Goal: Information Seeking & Learning: Compare options

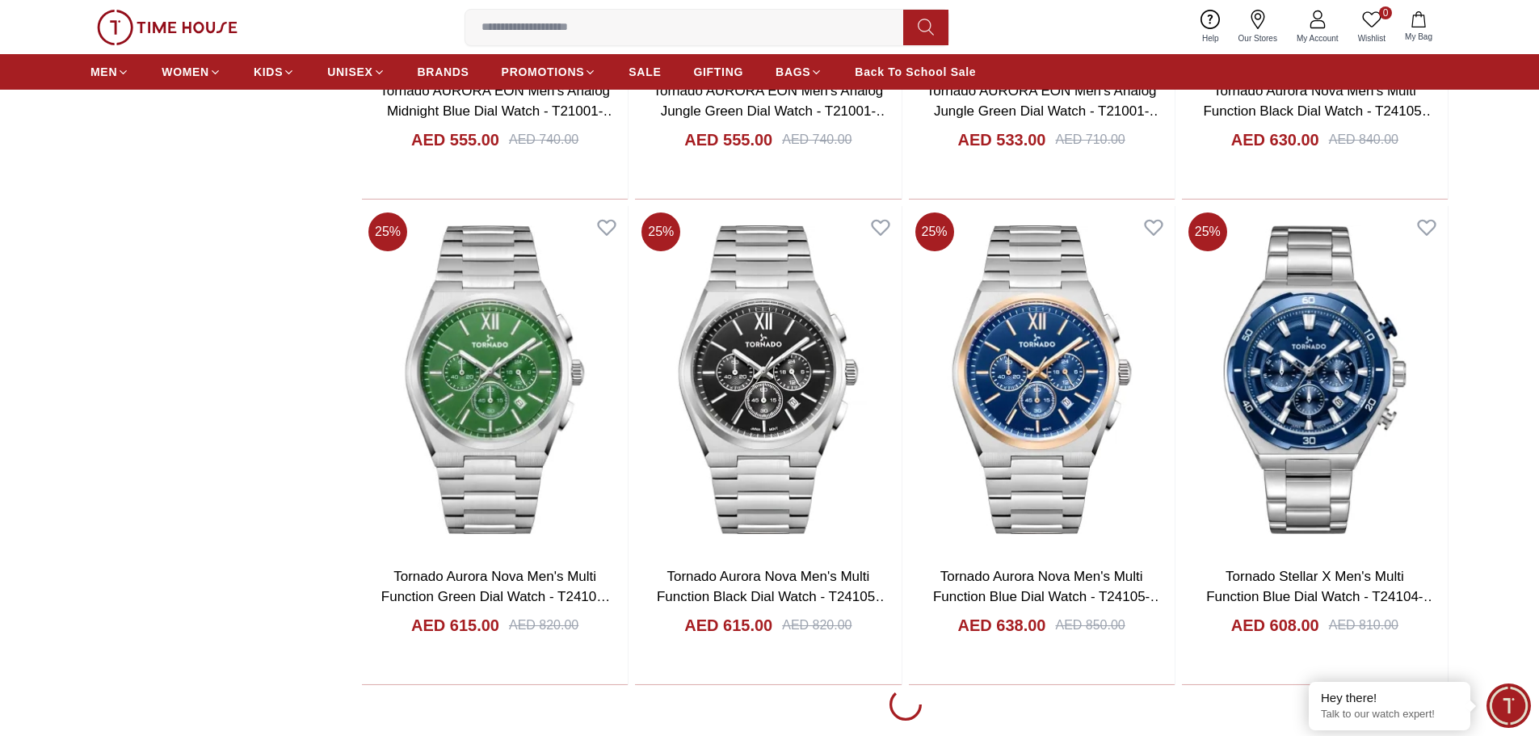
scroll to position [2747, 0]
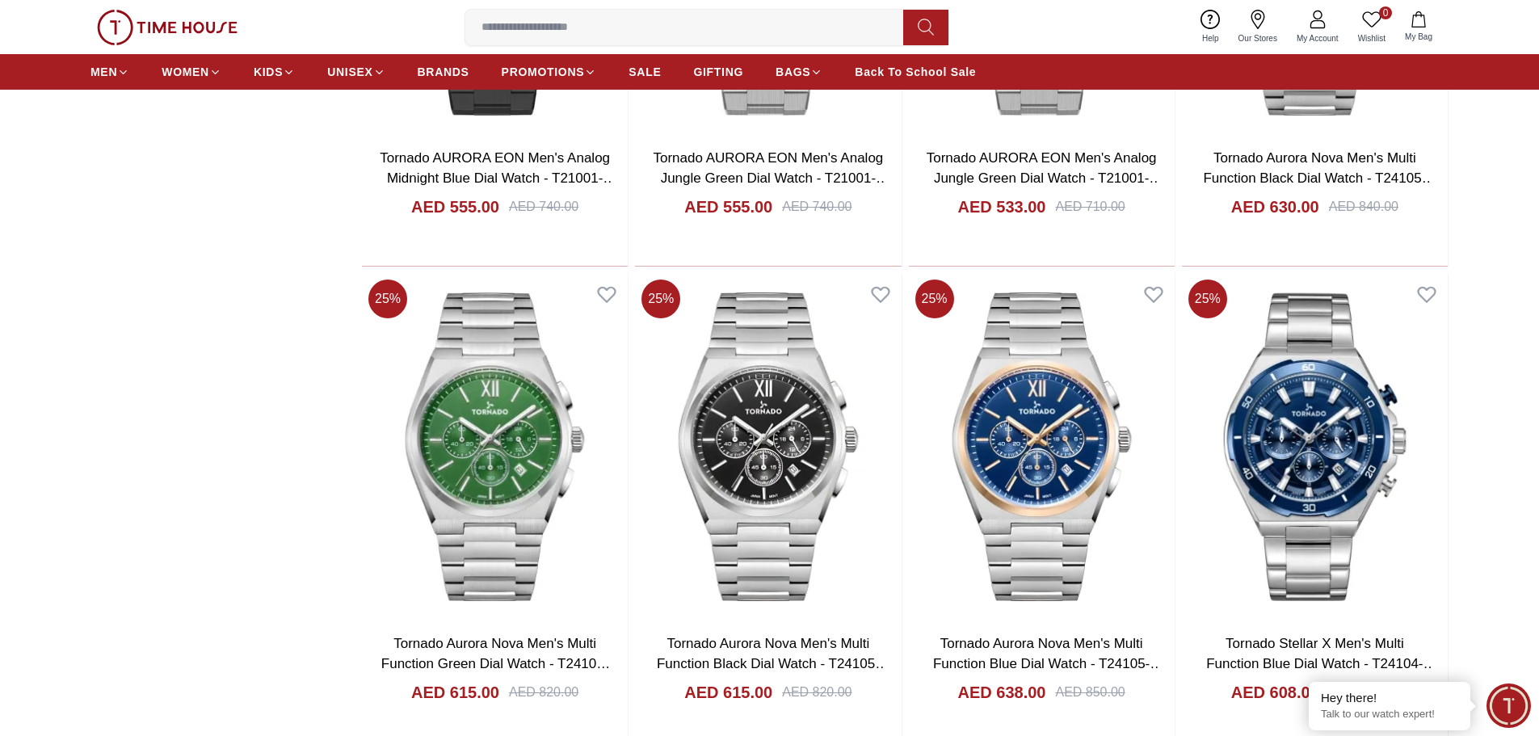
scroll to position [2504, 0]
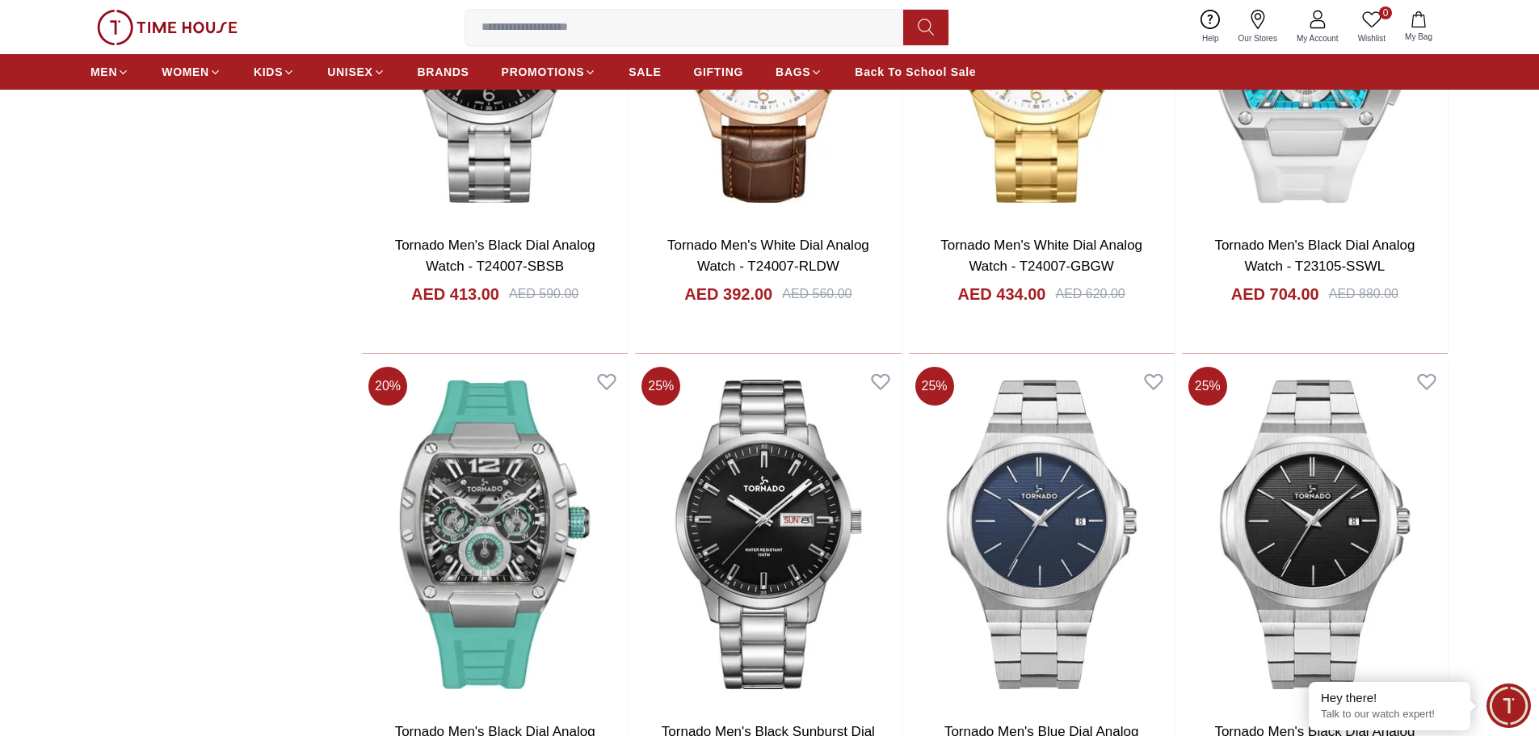
scroll to position [7593, 0]
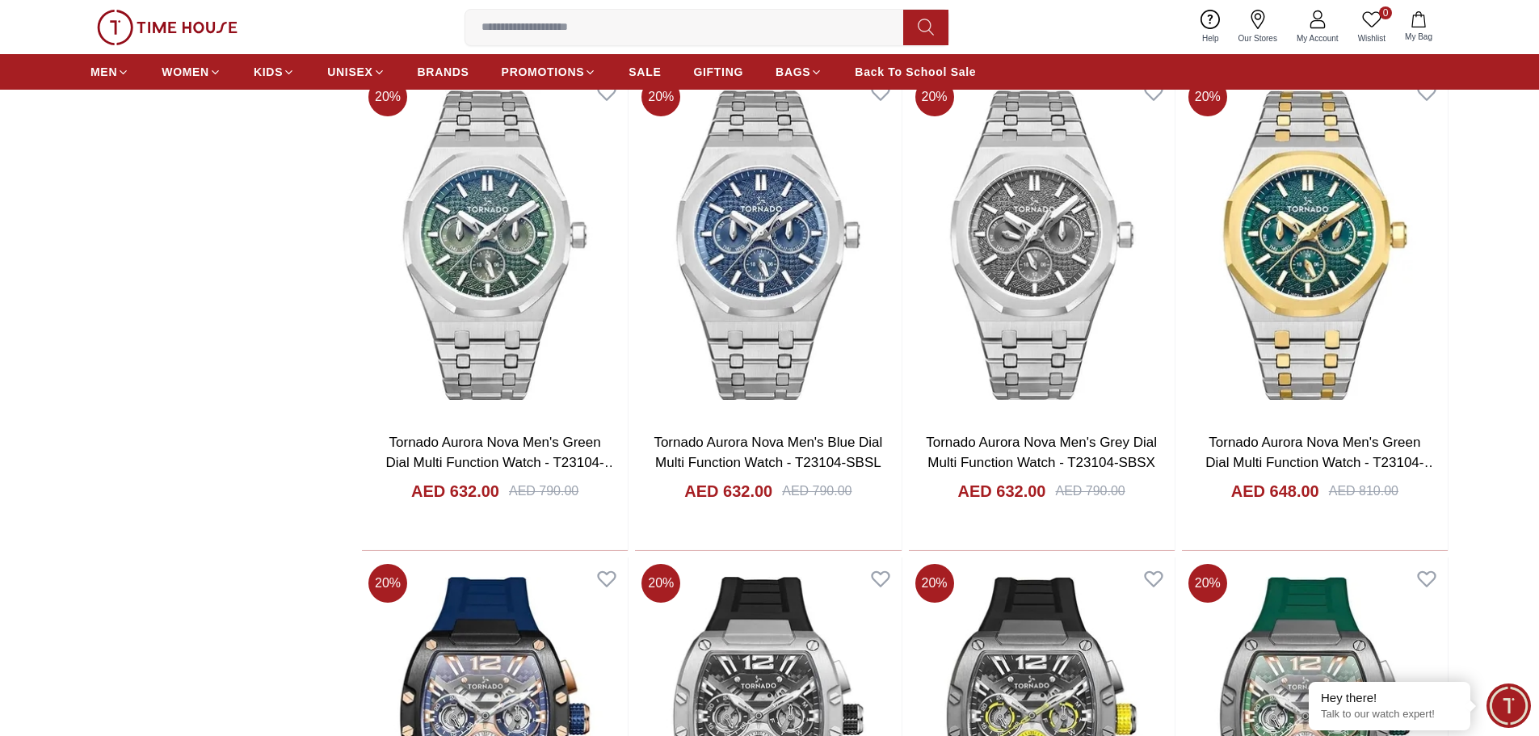
scroll to position [12117, 0]
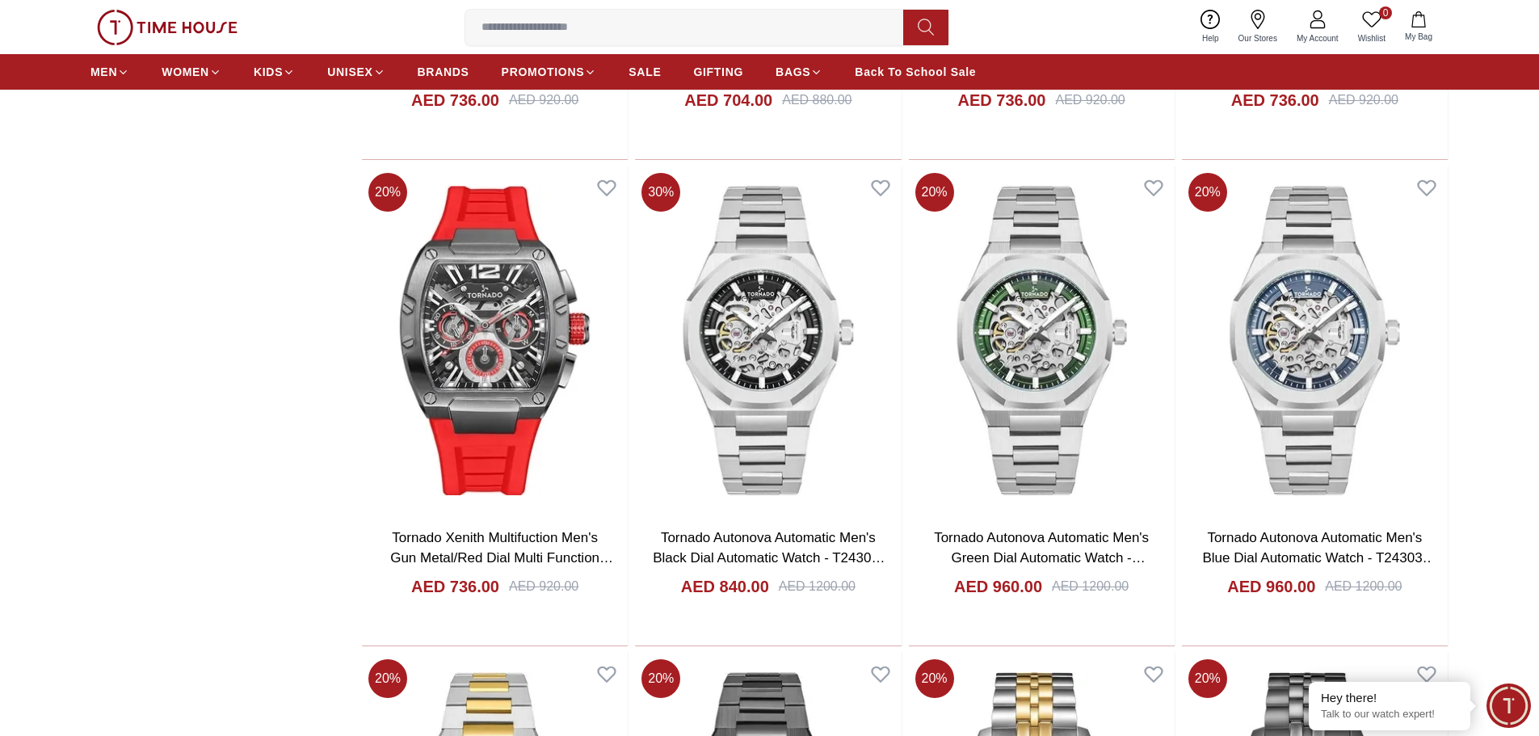
scroll to position [12943, 0]
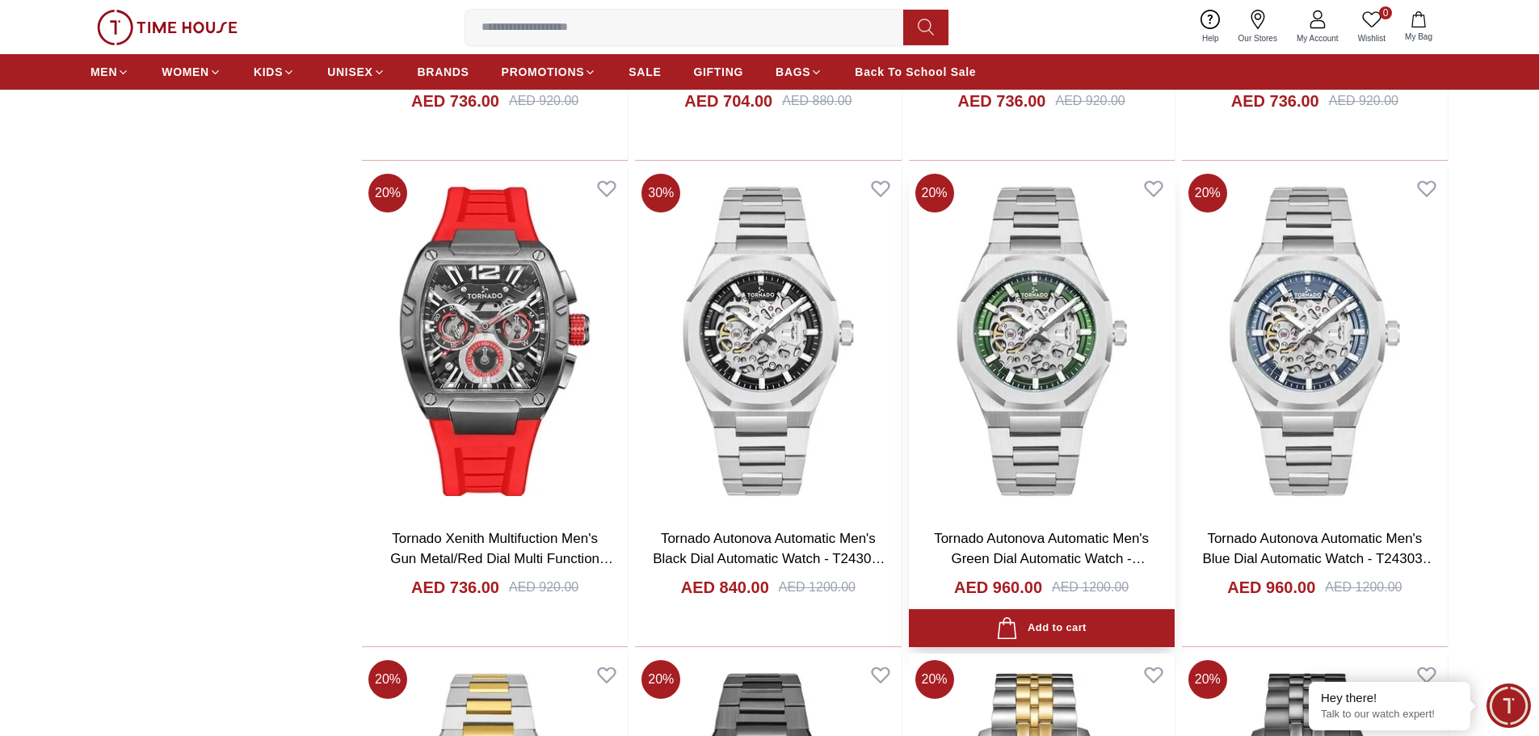
click at [1019, 346] on img at bounding box center [1042, 340] width 266 height 347
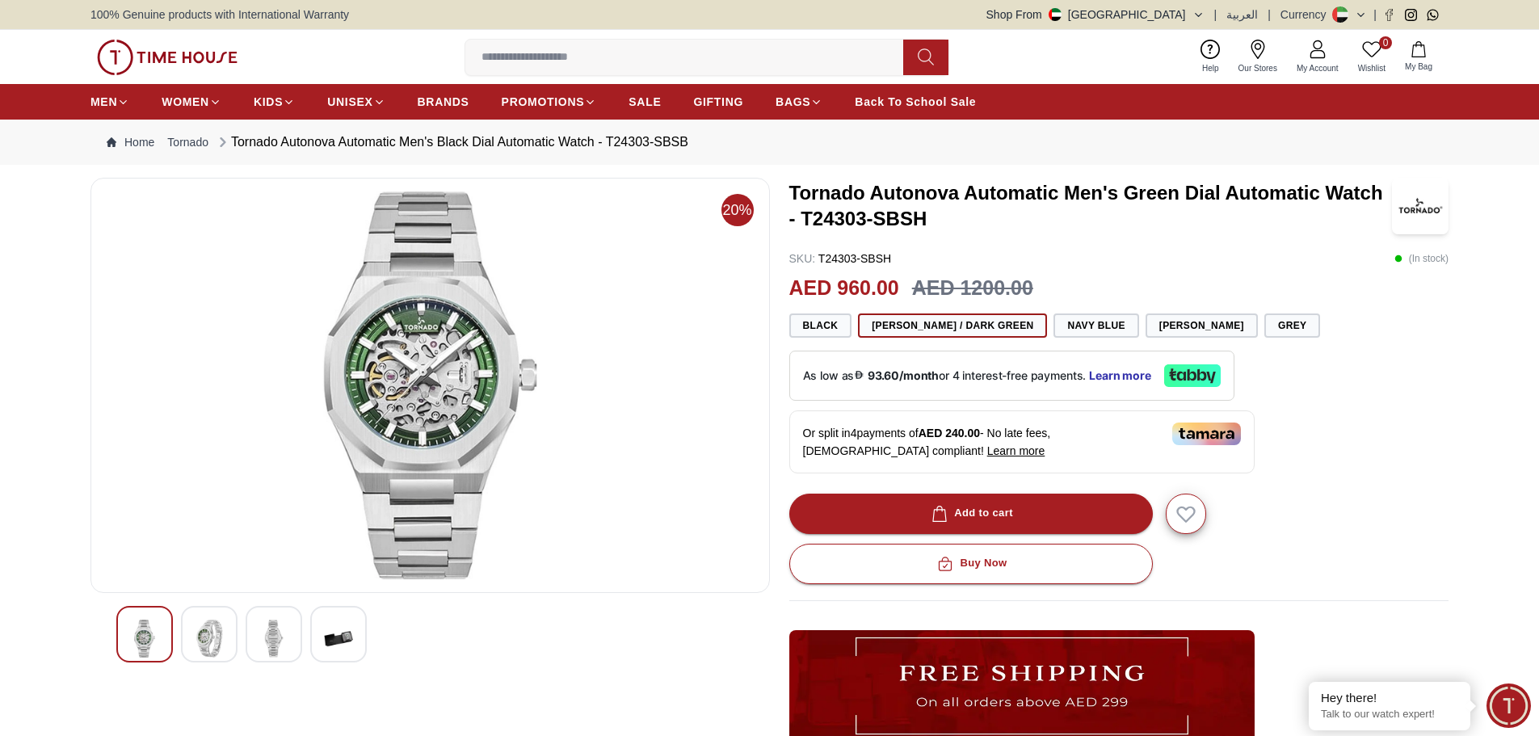
click at [203, 650] on img at bounding box center [209, 639] width 29 height 38
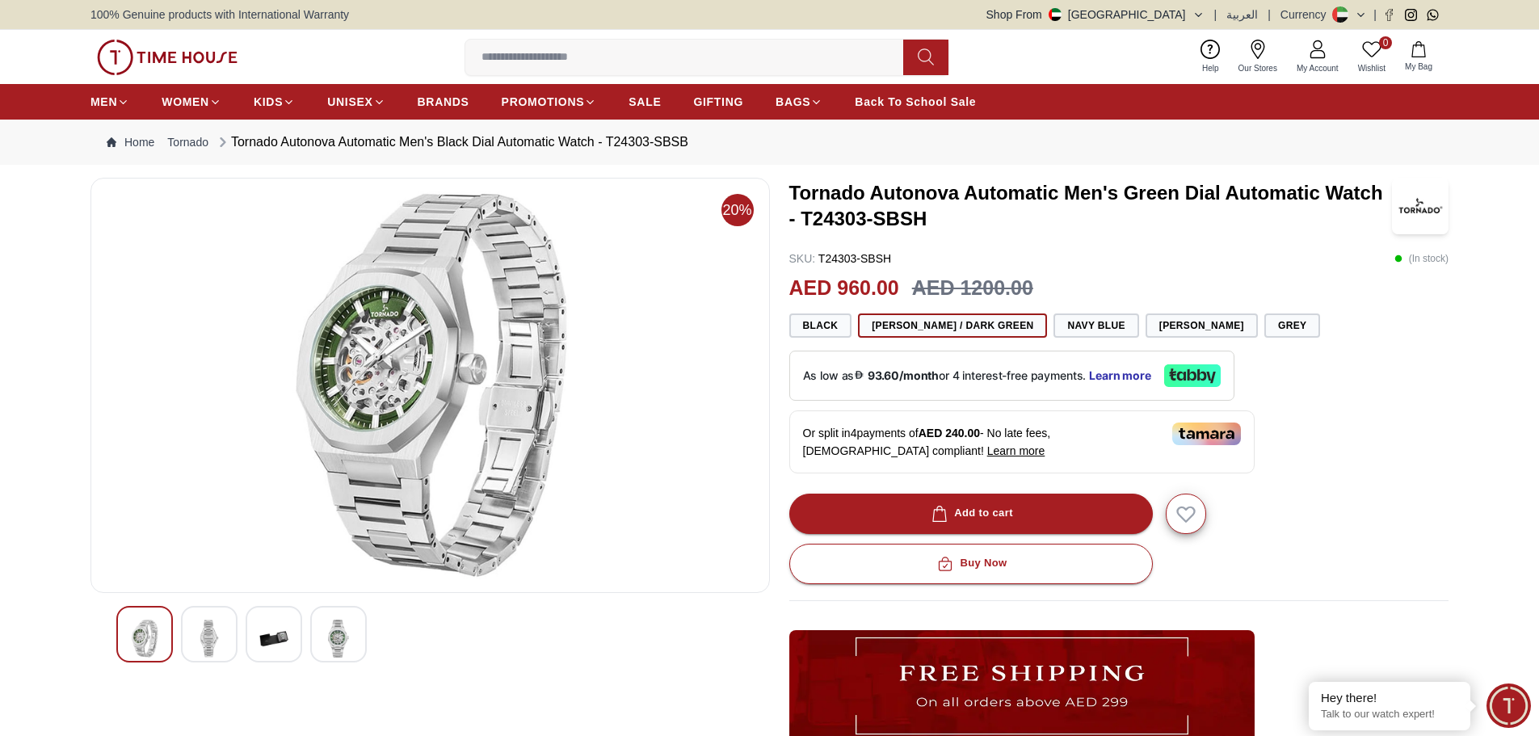
click at [259, 639] on img at bounding box center [273, 639] width 29 height 38
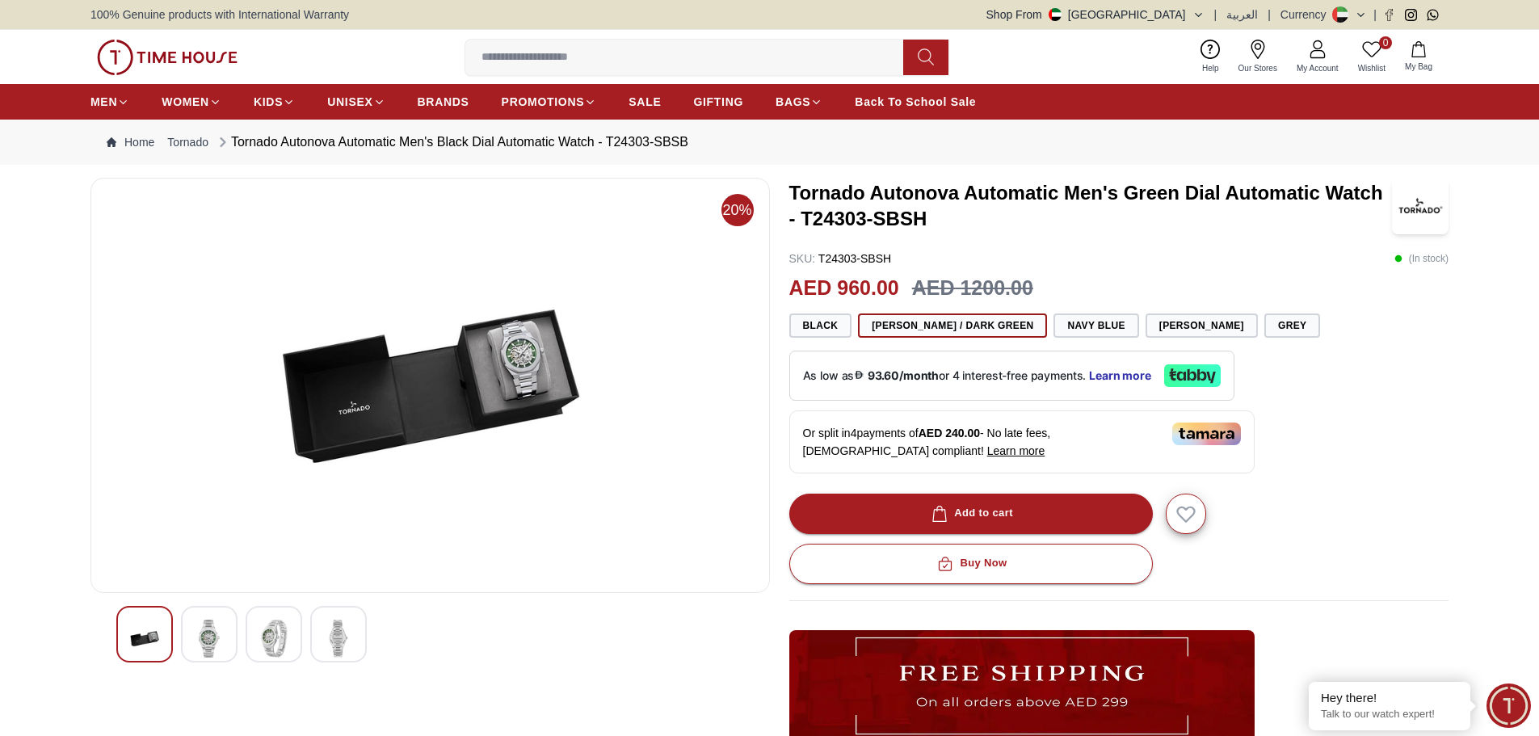
click at [314, 638] on div at bounding box center [338, 634] width 57 height 57
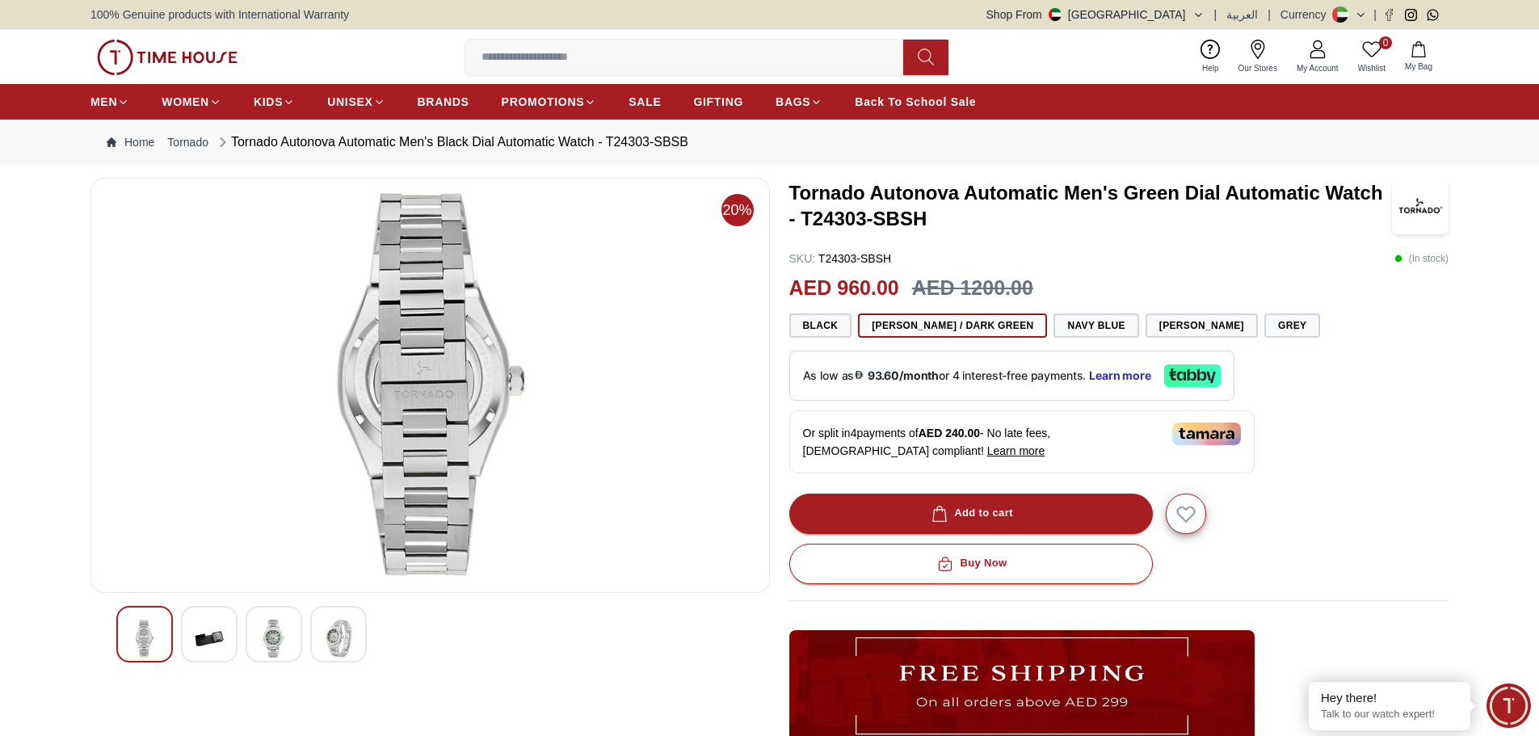
click at [217, 631] on img at bounding box center [209, 639] width 29 height 38
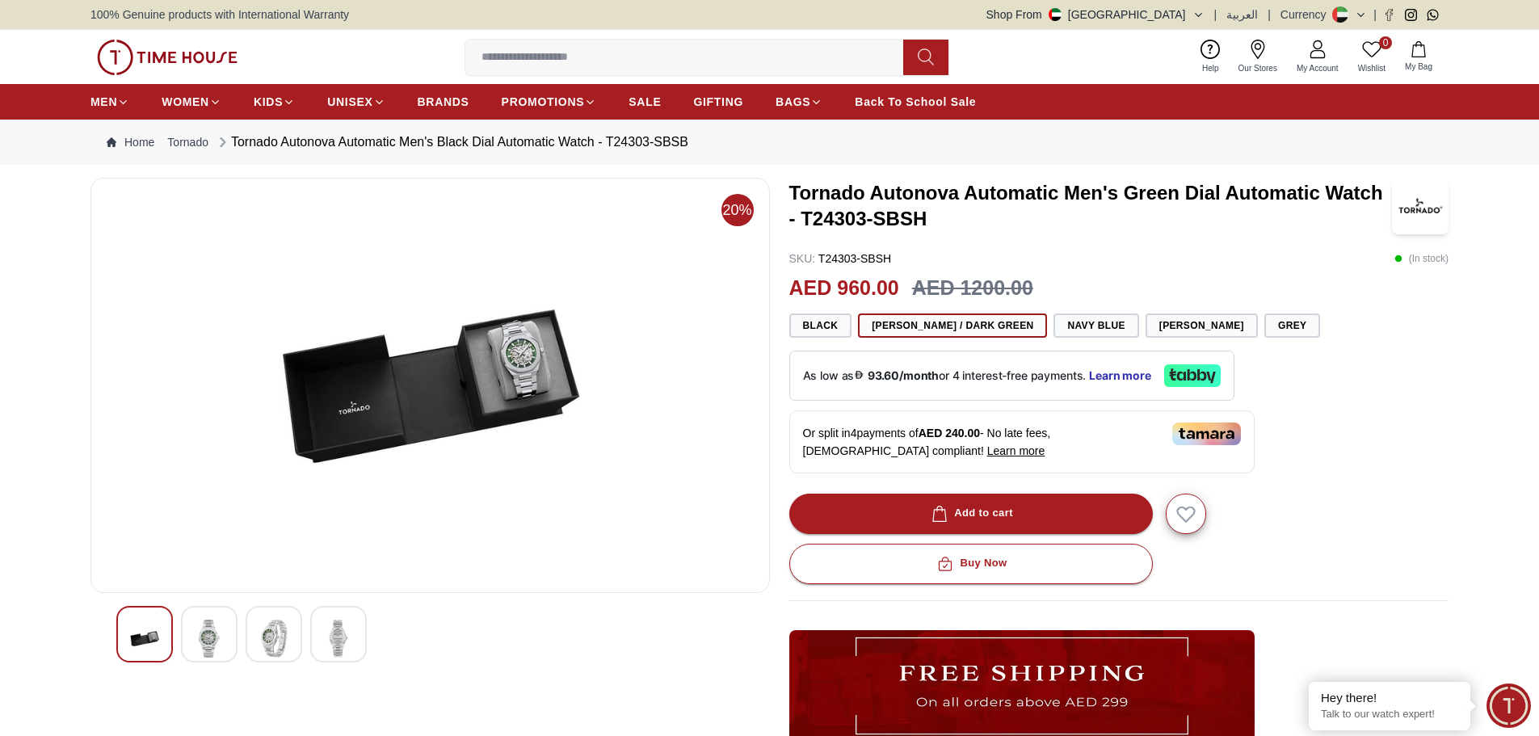
click at [260, 637] on img at bounding box center [273, 639] width 29 height 38
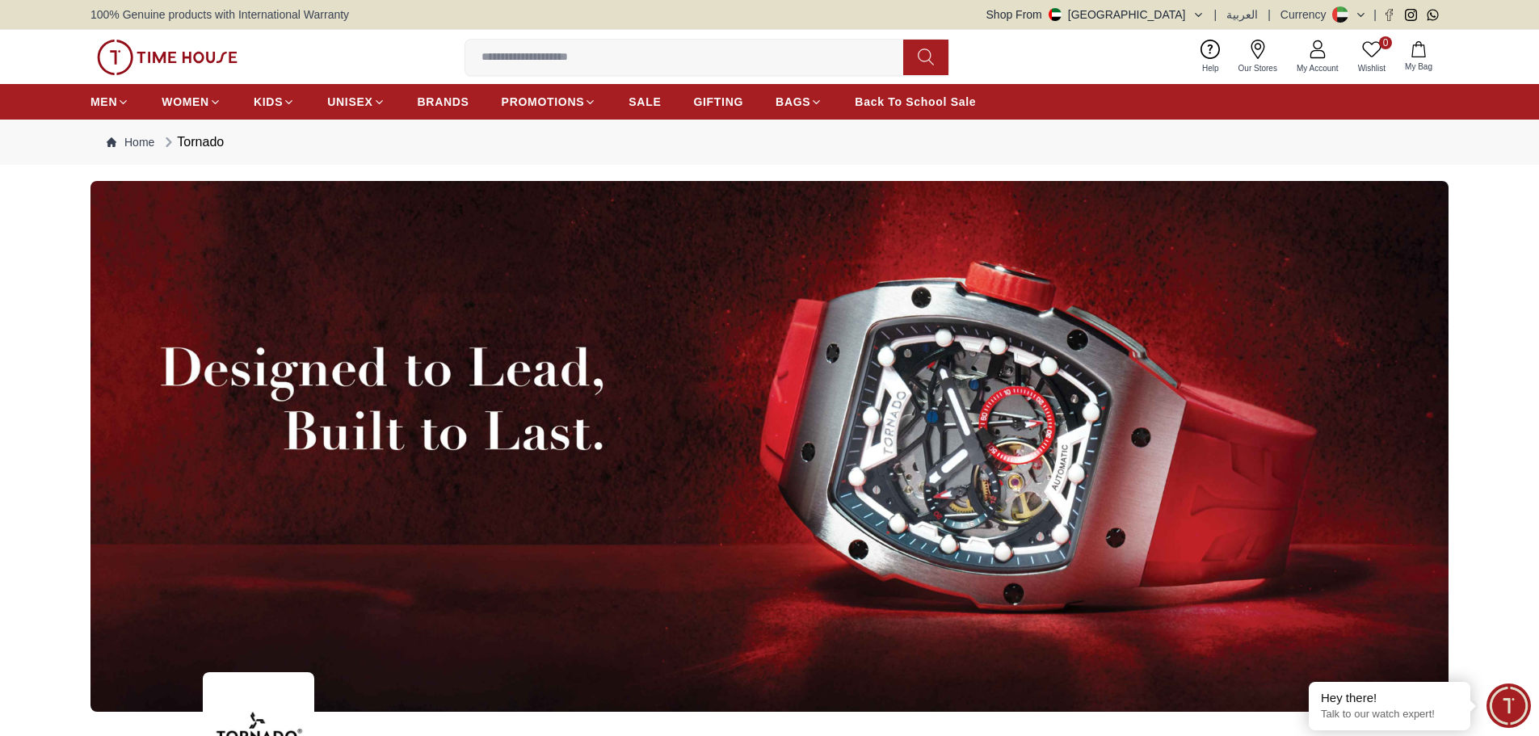
scroll to position [2251, 0]
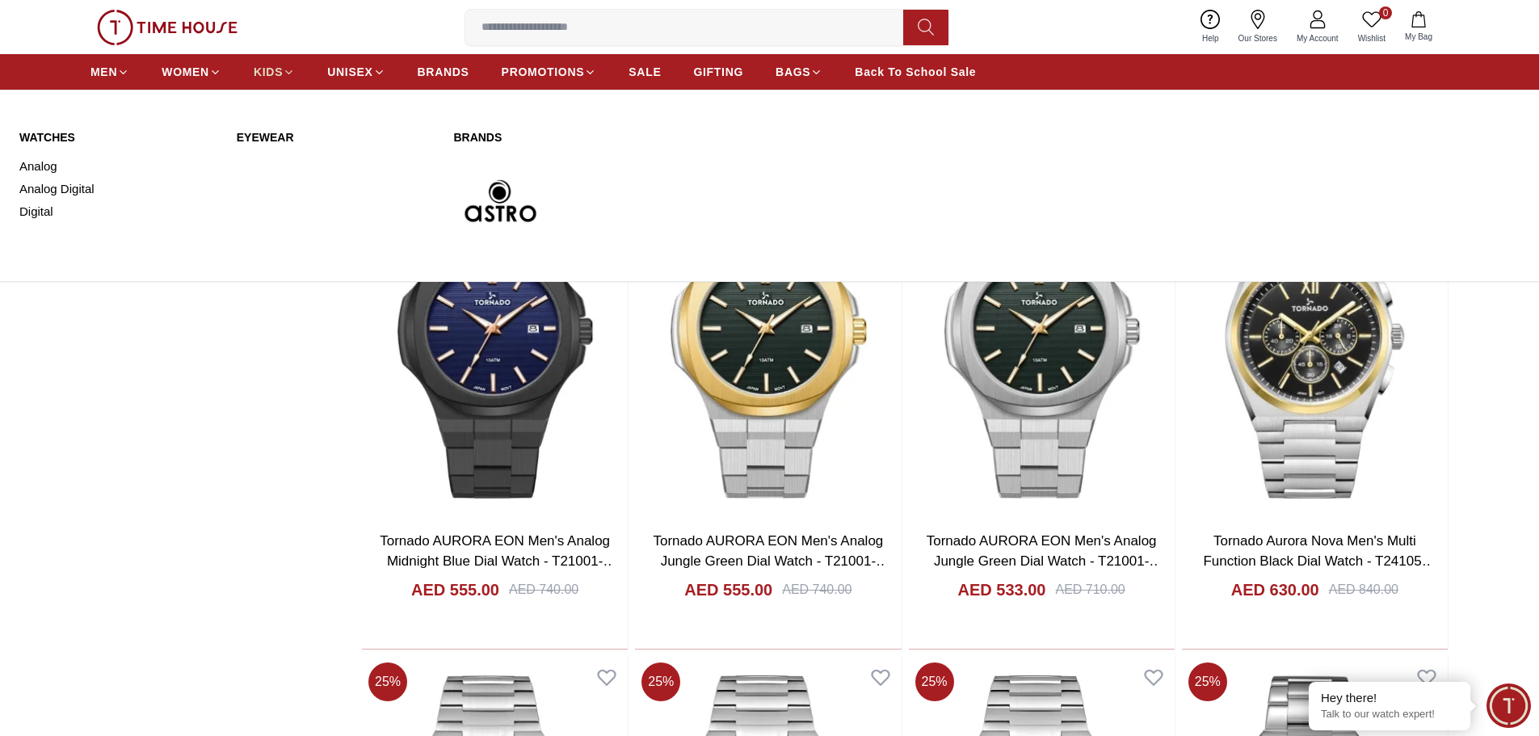
click at [271, 74] on span "KIDS" at bounding box center [268, 72] width 29 height 16
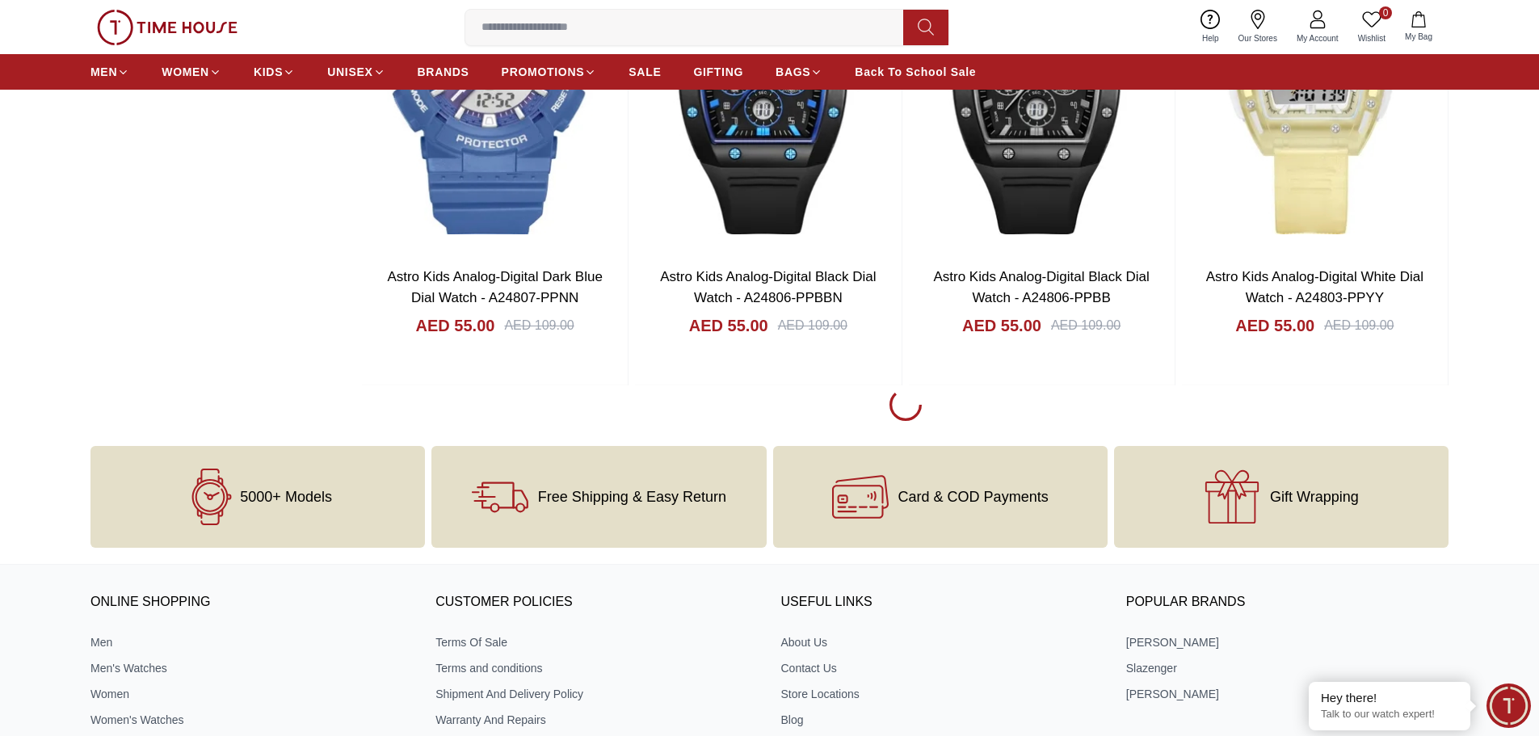
scroll to position [2343, 0]
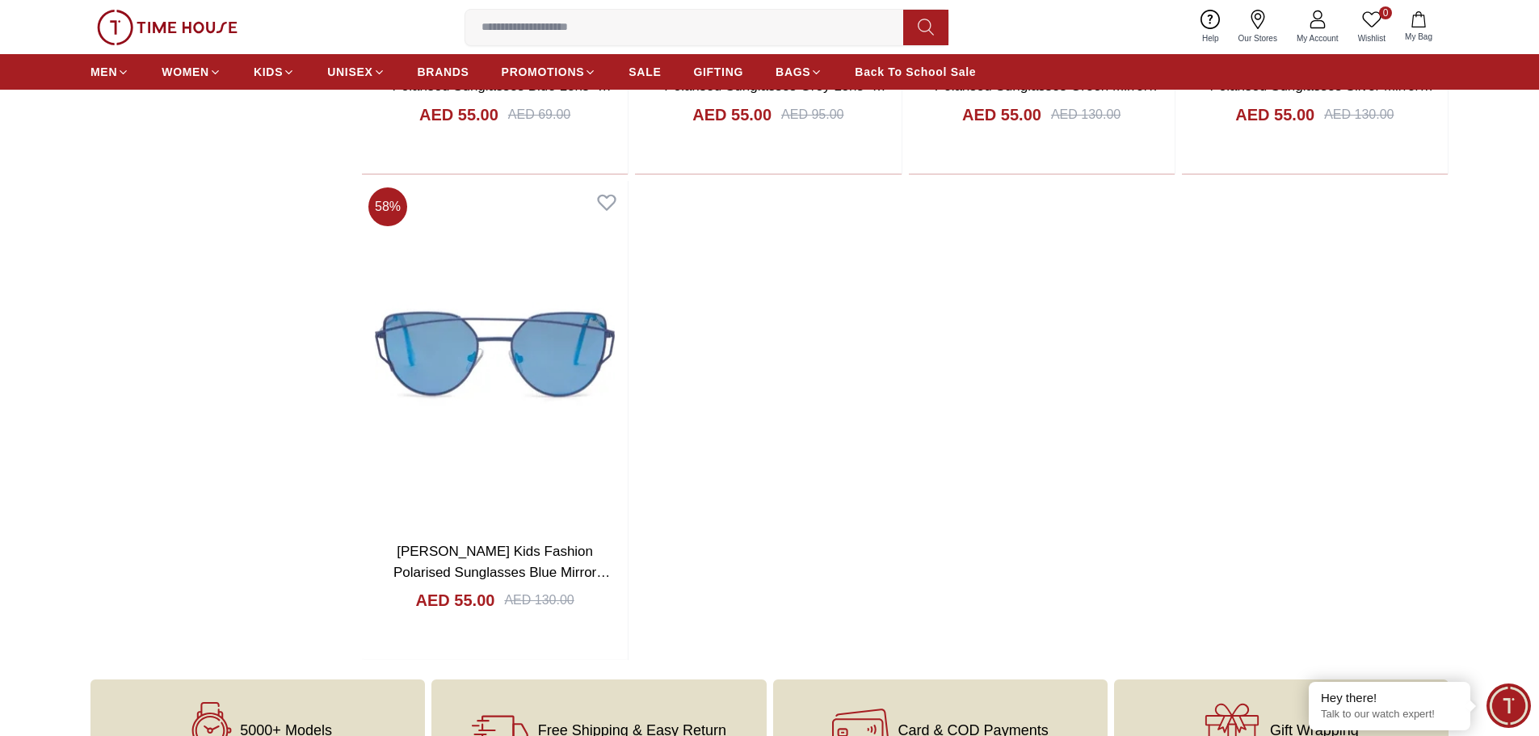
scroll to position [5412, 0]
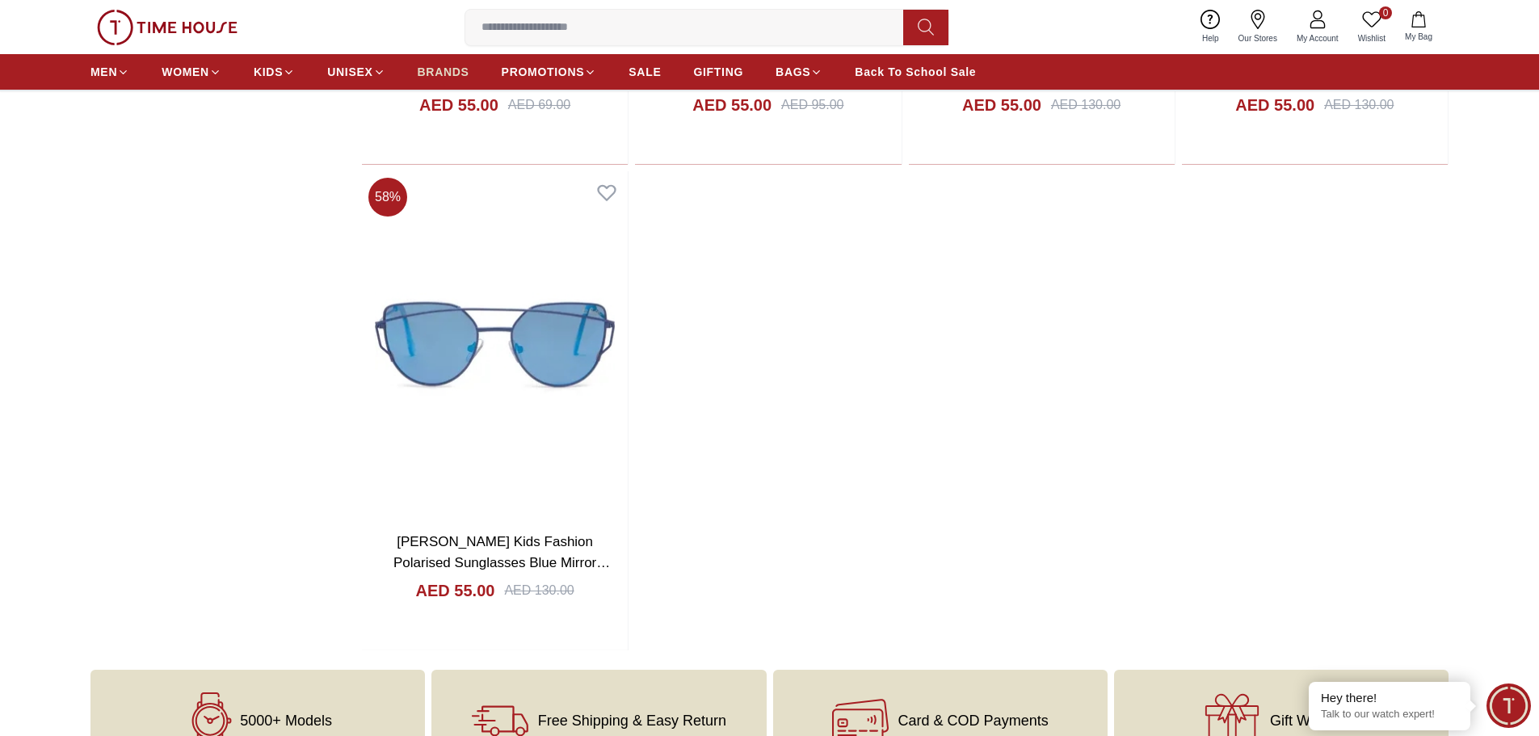
click at [456, 75] on span "BRANDS" at bounding box center [444, 72] width 52 height 16
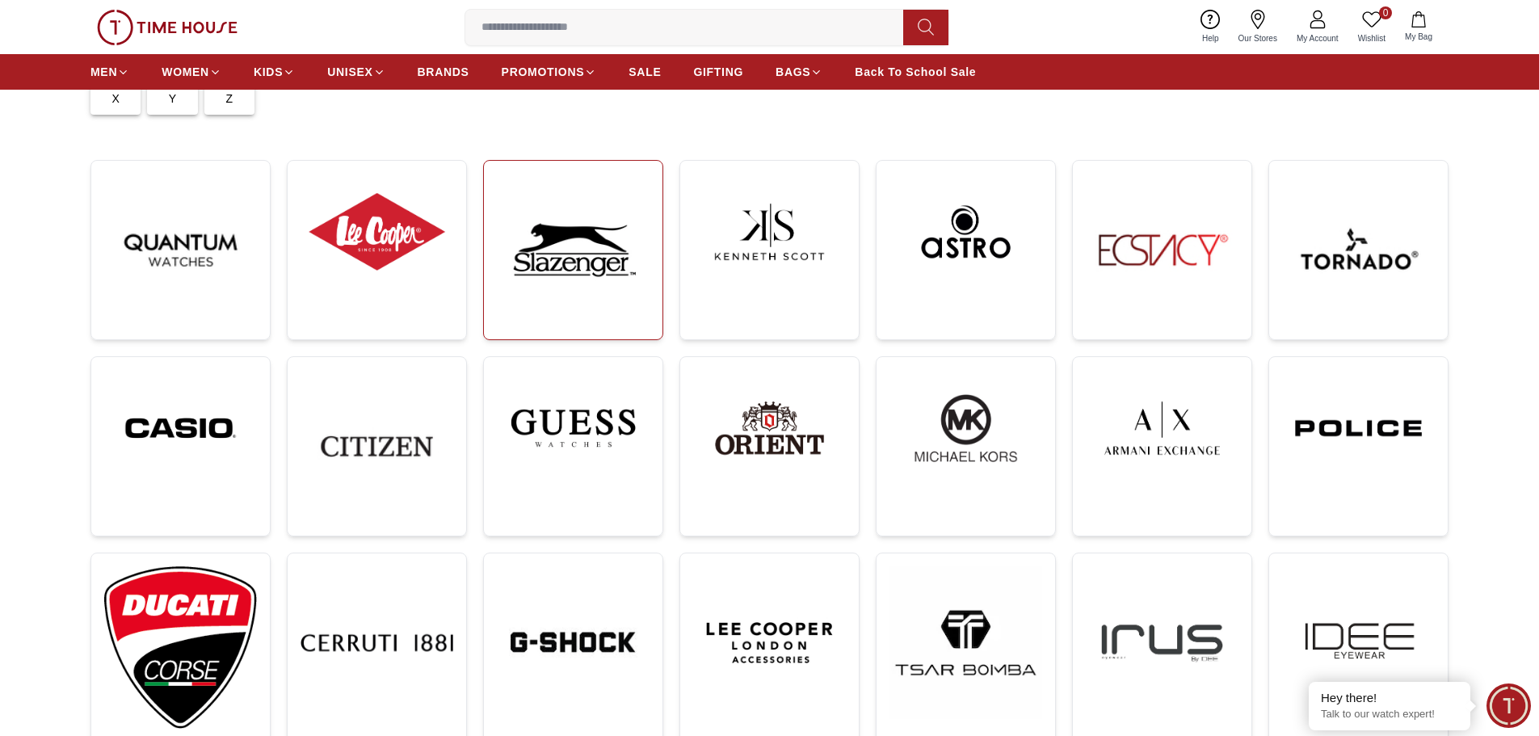
scroll to position [242, 0]
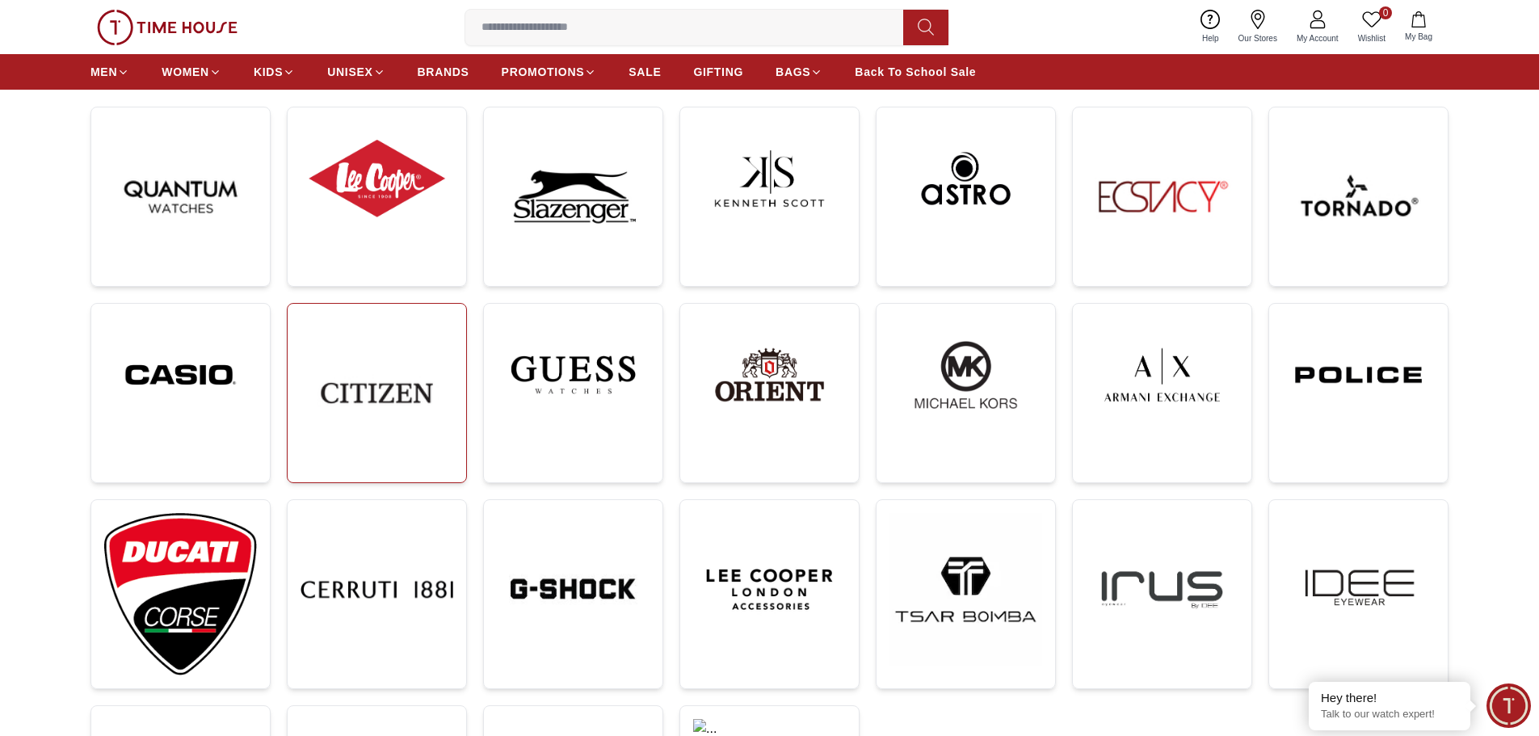
click at [351, 380] on img at bounding box center [377, 393] width 153 height 153
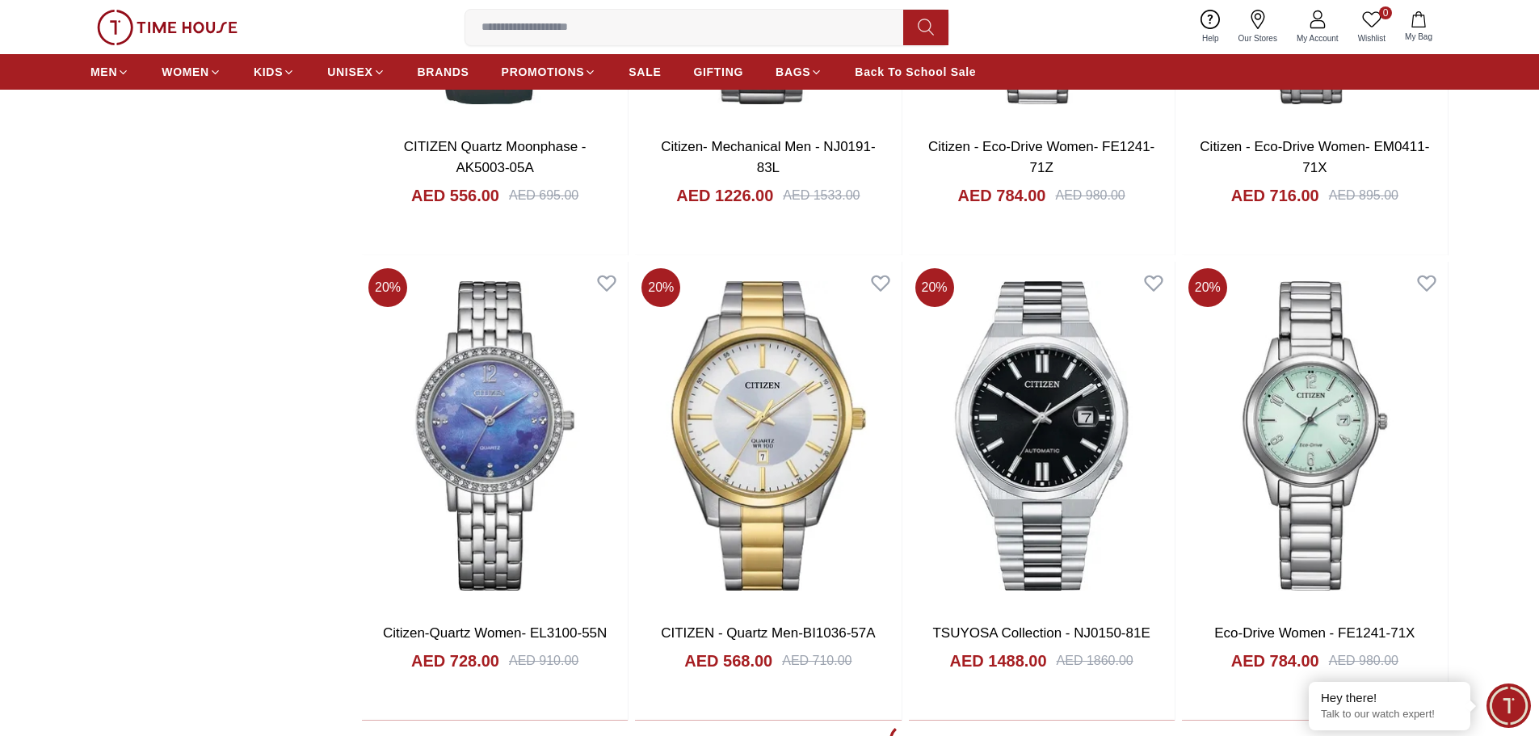
scroll to position [2585, 0]
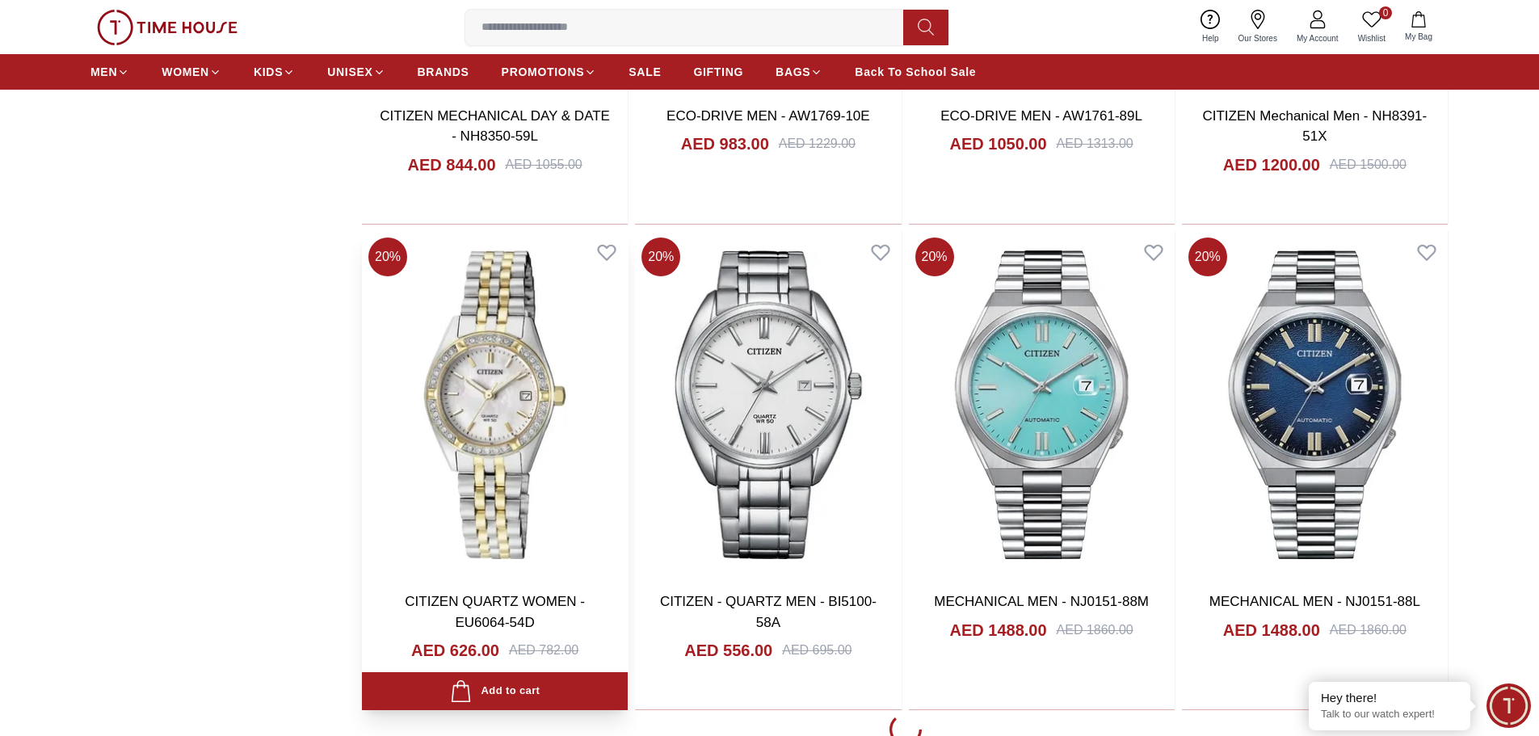
scroll to position [7917, 0]
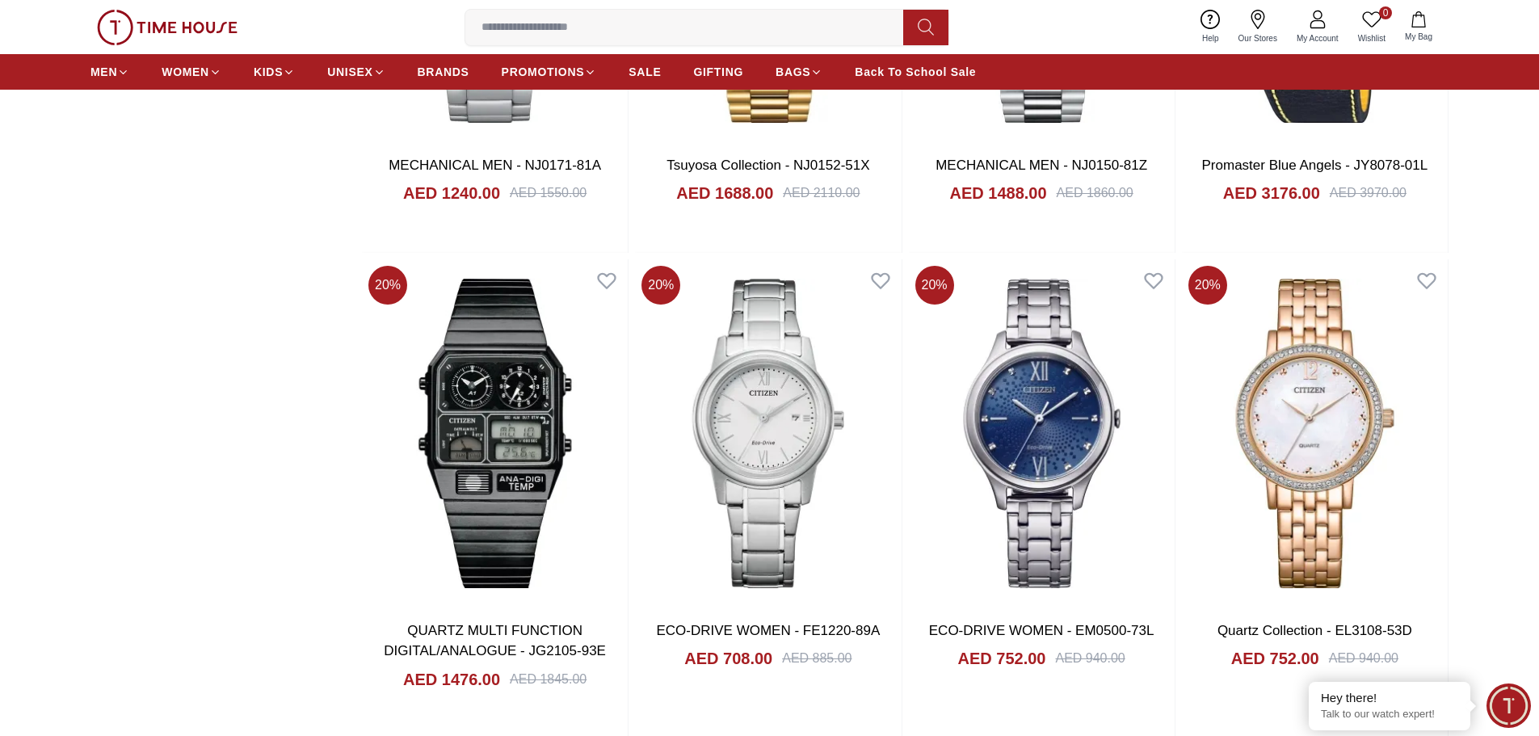
scroll to position [10825, 0]
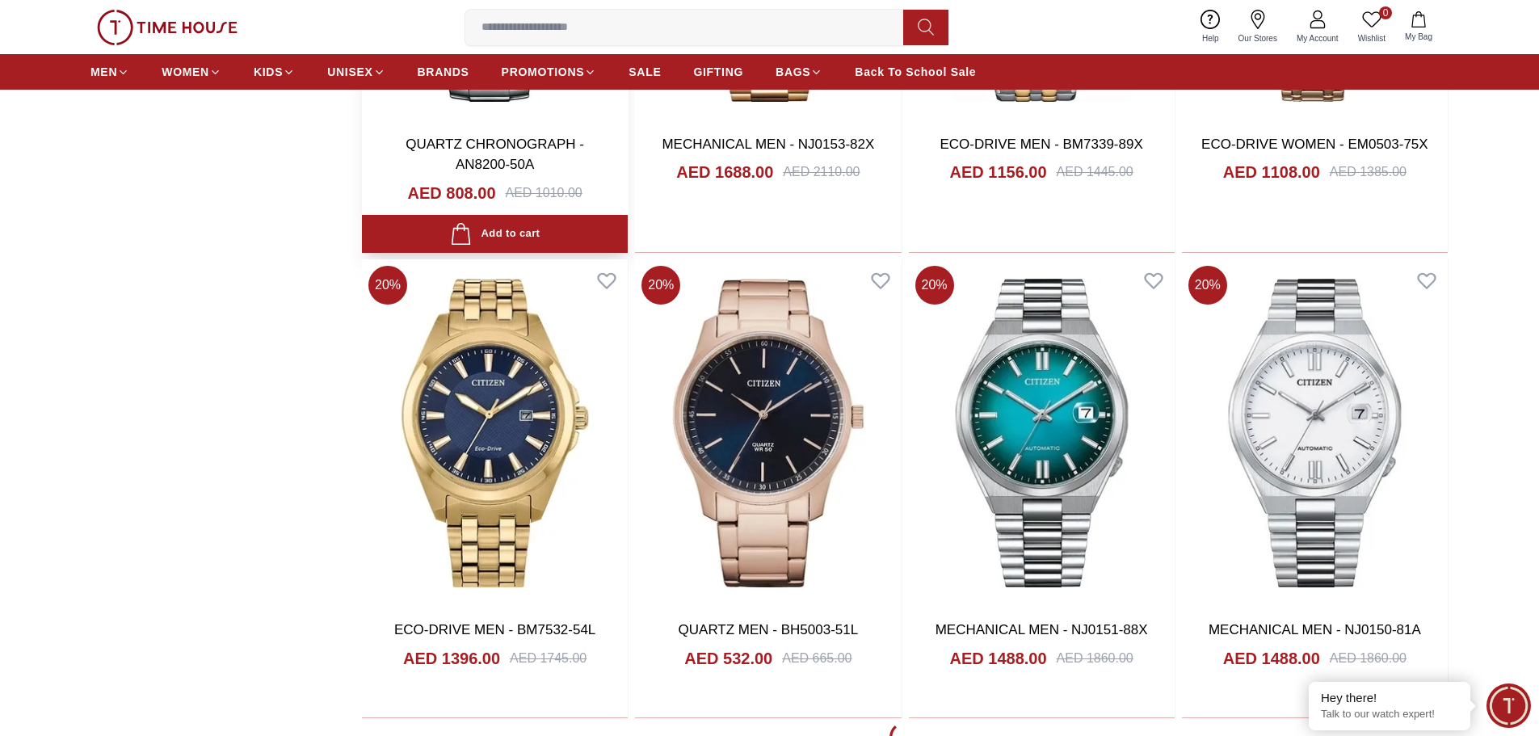
scroll to position [17045, 0]
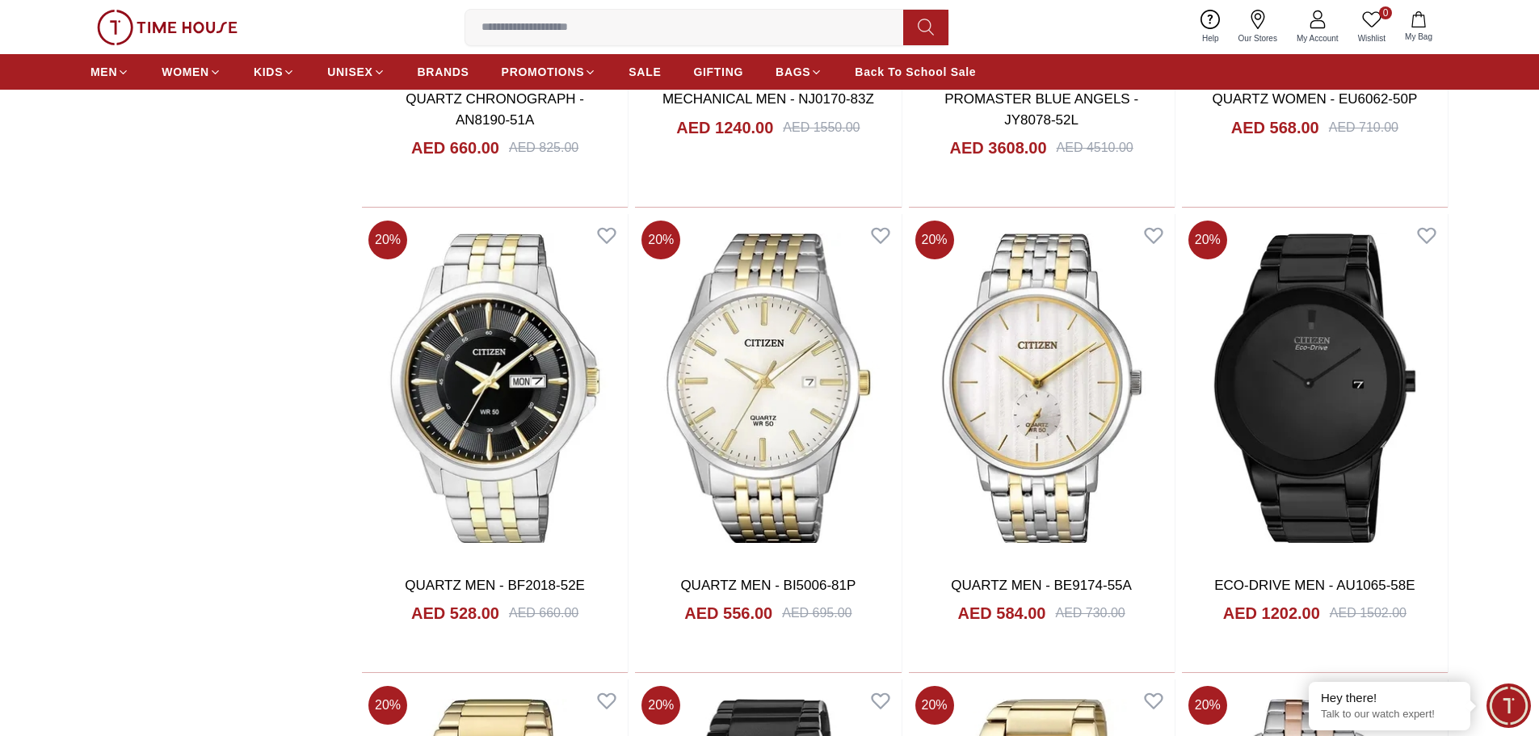
scroll to position [18499, 0]
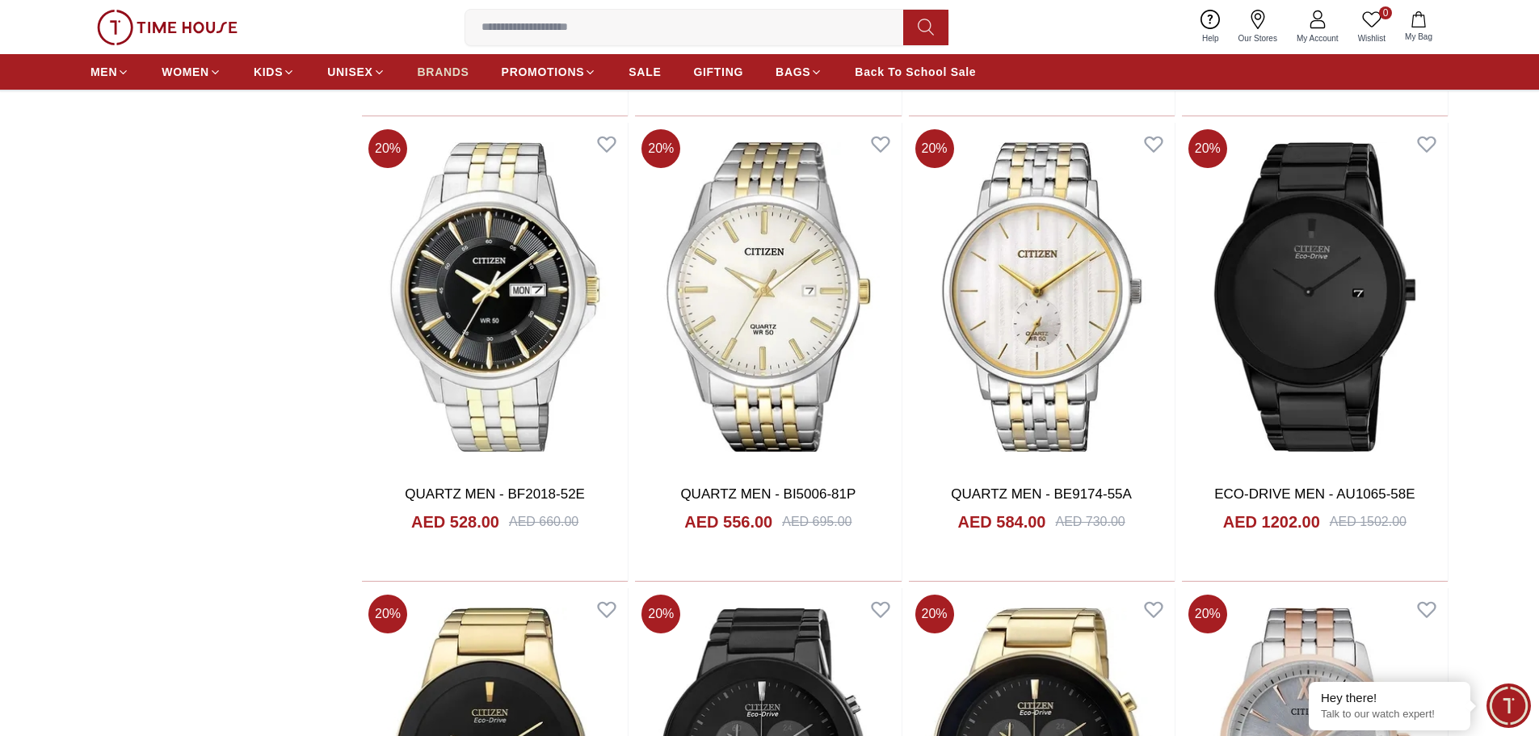
click at [463, 74] on span "BRANDS" at bounding box center [444, 72] width 52 height 16
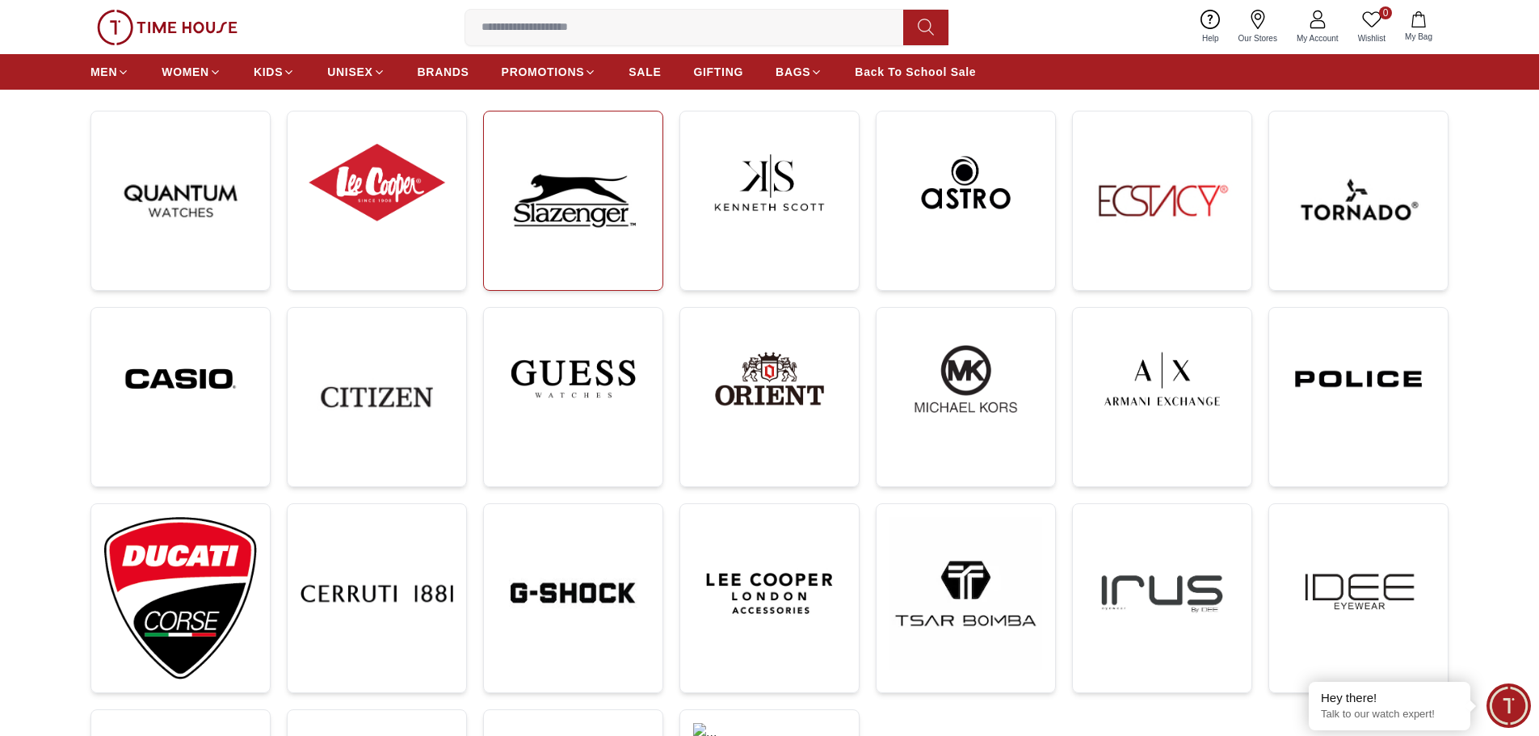
scroll to position [242, 0]
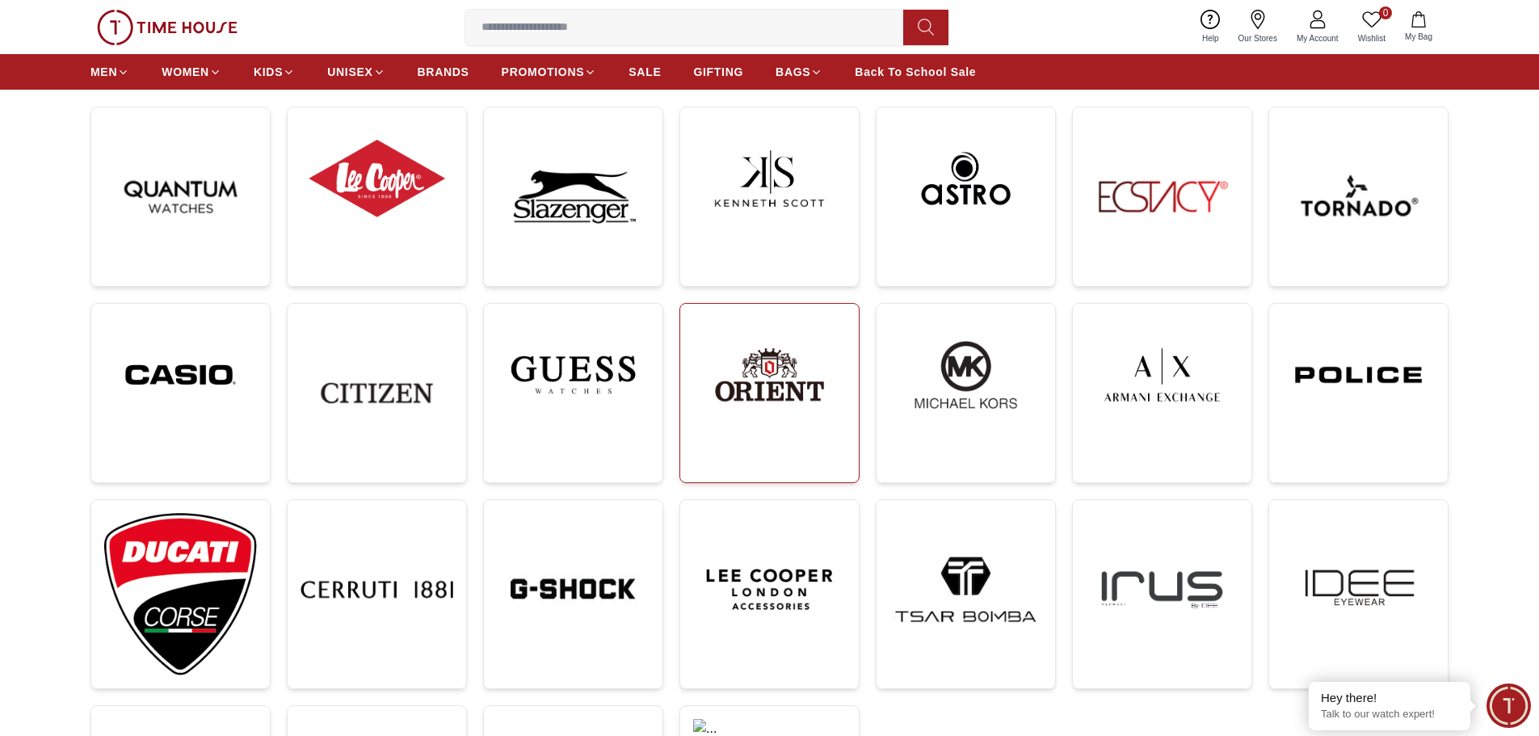
click at [726, 414] on img at bounding box center [769, 375] width 153 height 116
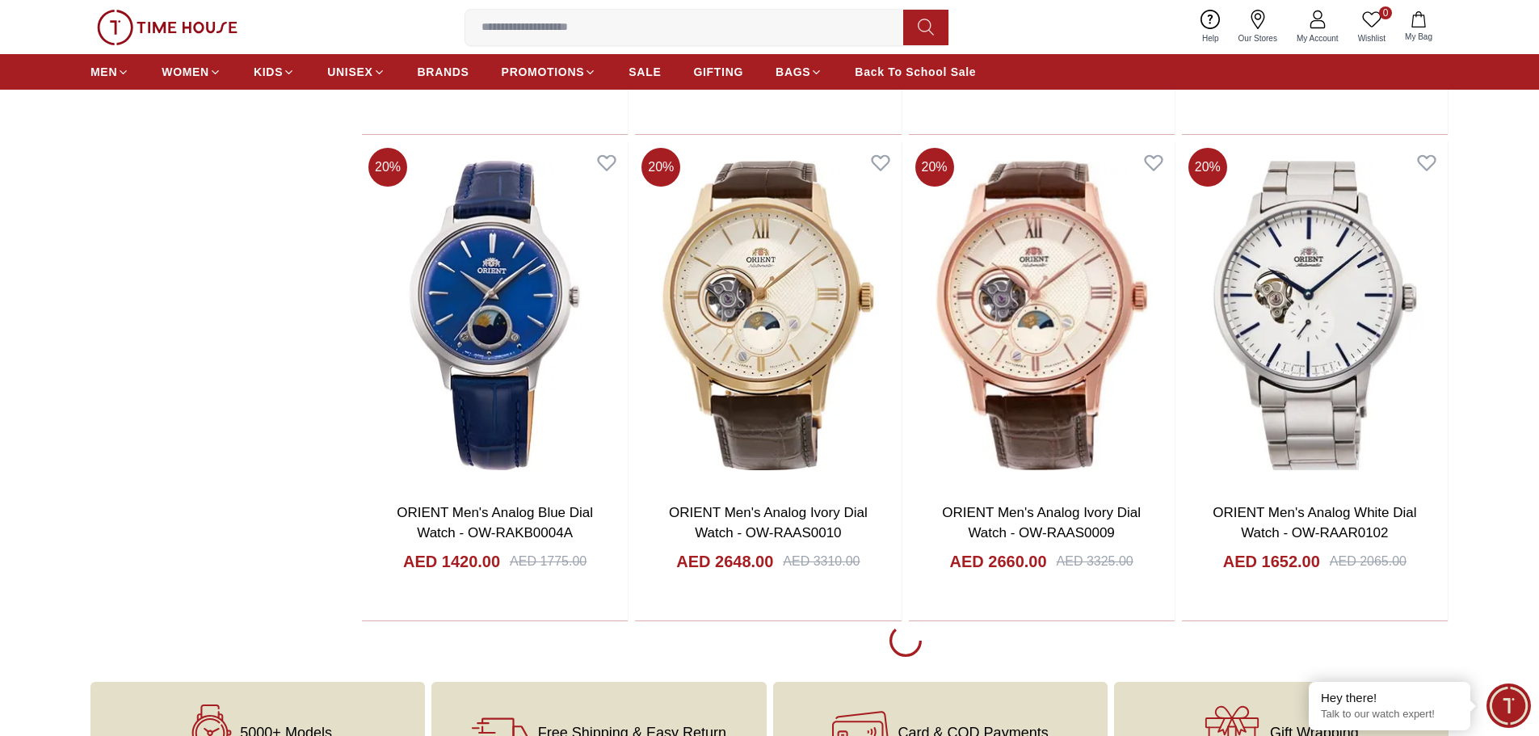
scroll to position [2666, 0]
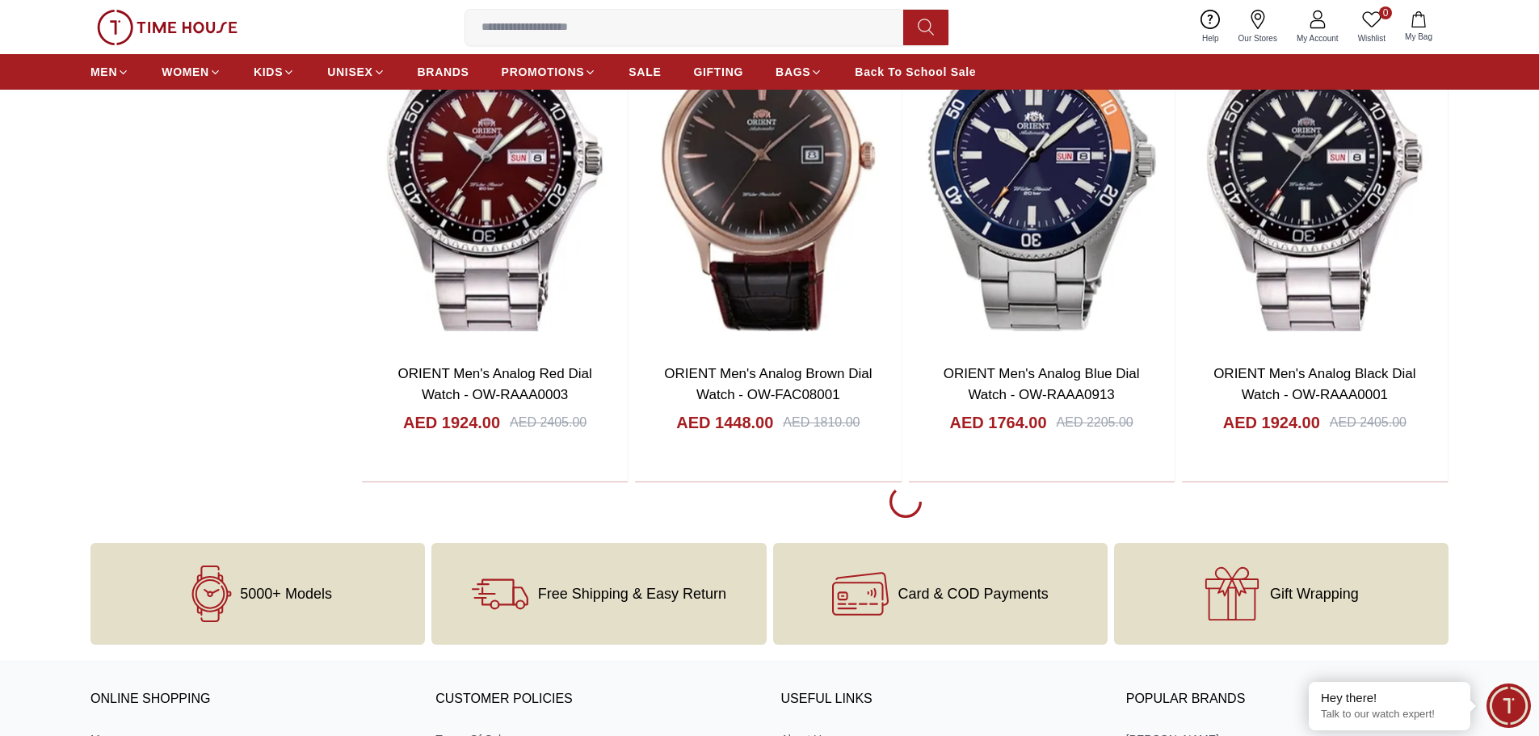
scroll to position [7755, 0]
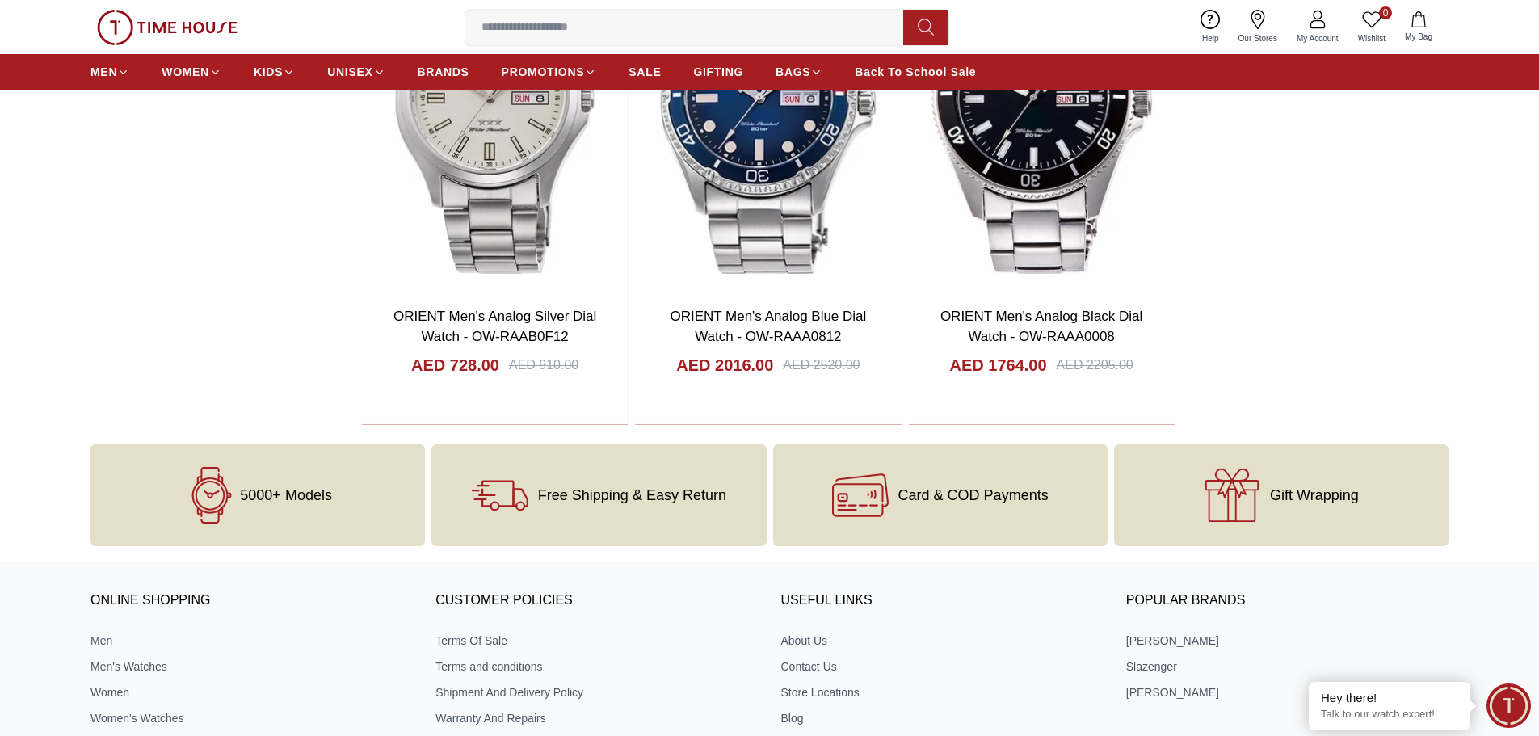
scroll to position [7905, 0]
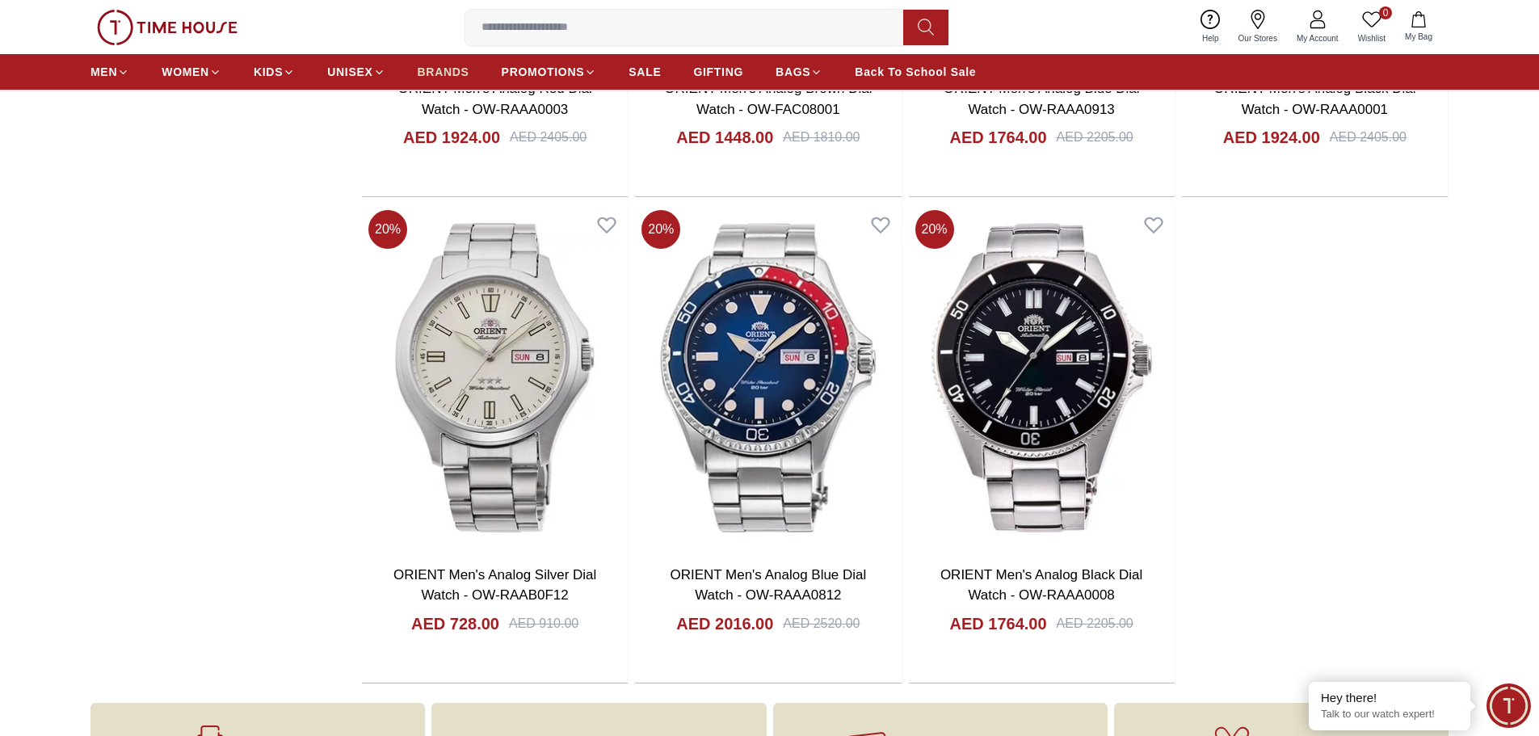
click at [434, 73] on span "BRANDS" at bounding box center [444, 72] width 52 height 16
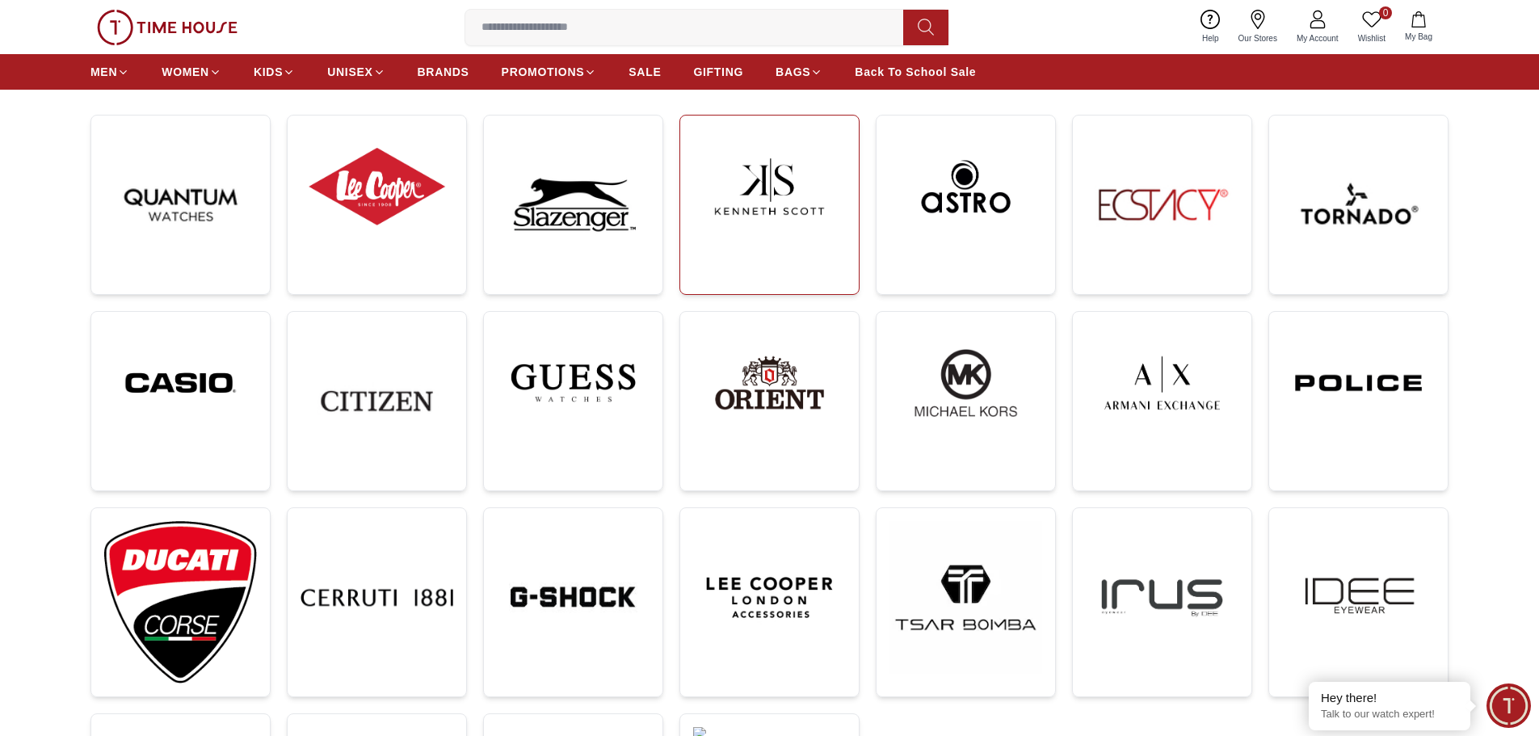
scroll to position [242, 0]
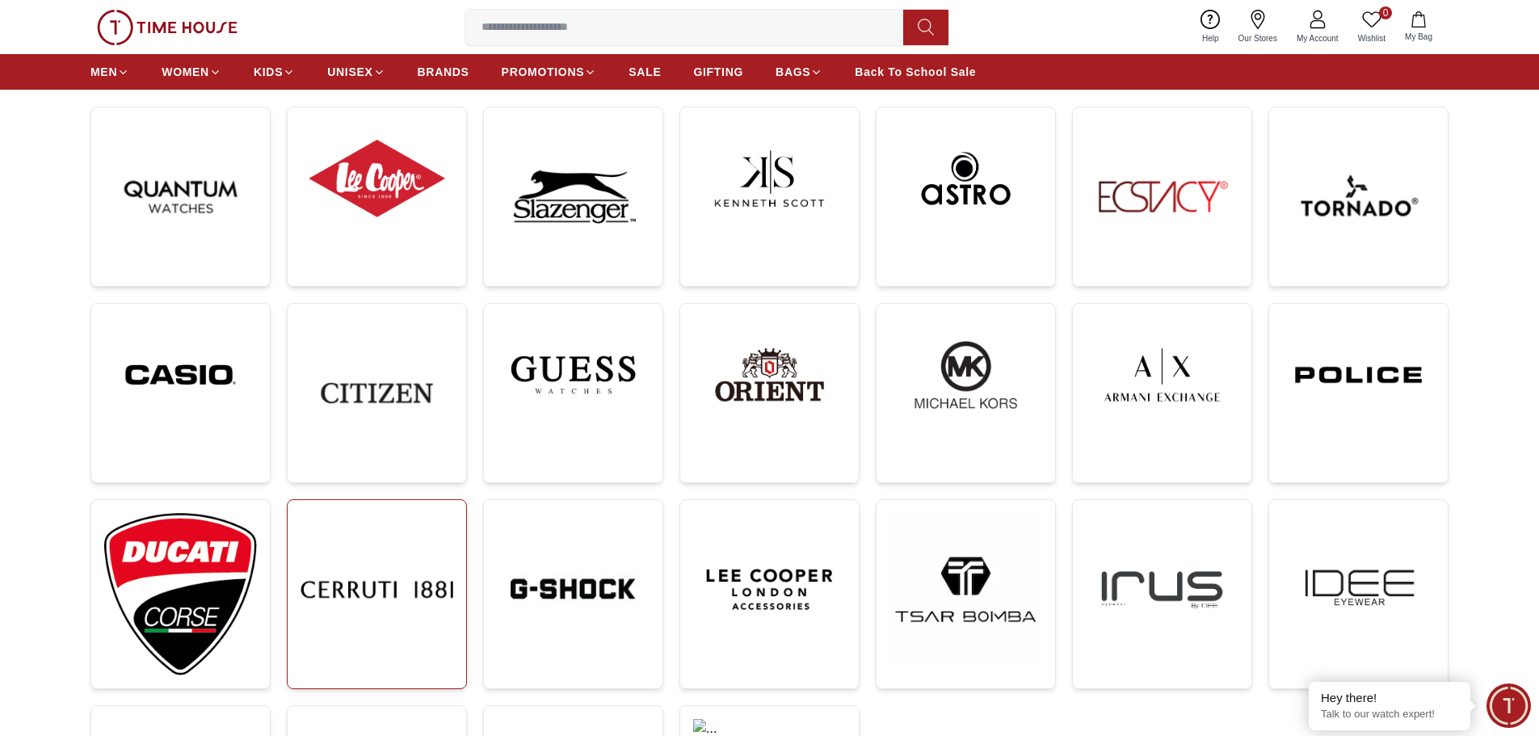
click at [399, 568] on img at bounding box center [377, 589] width 153 height 153
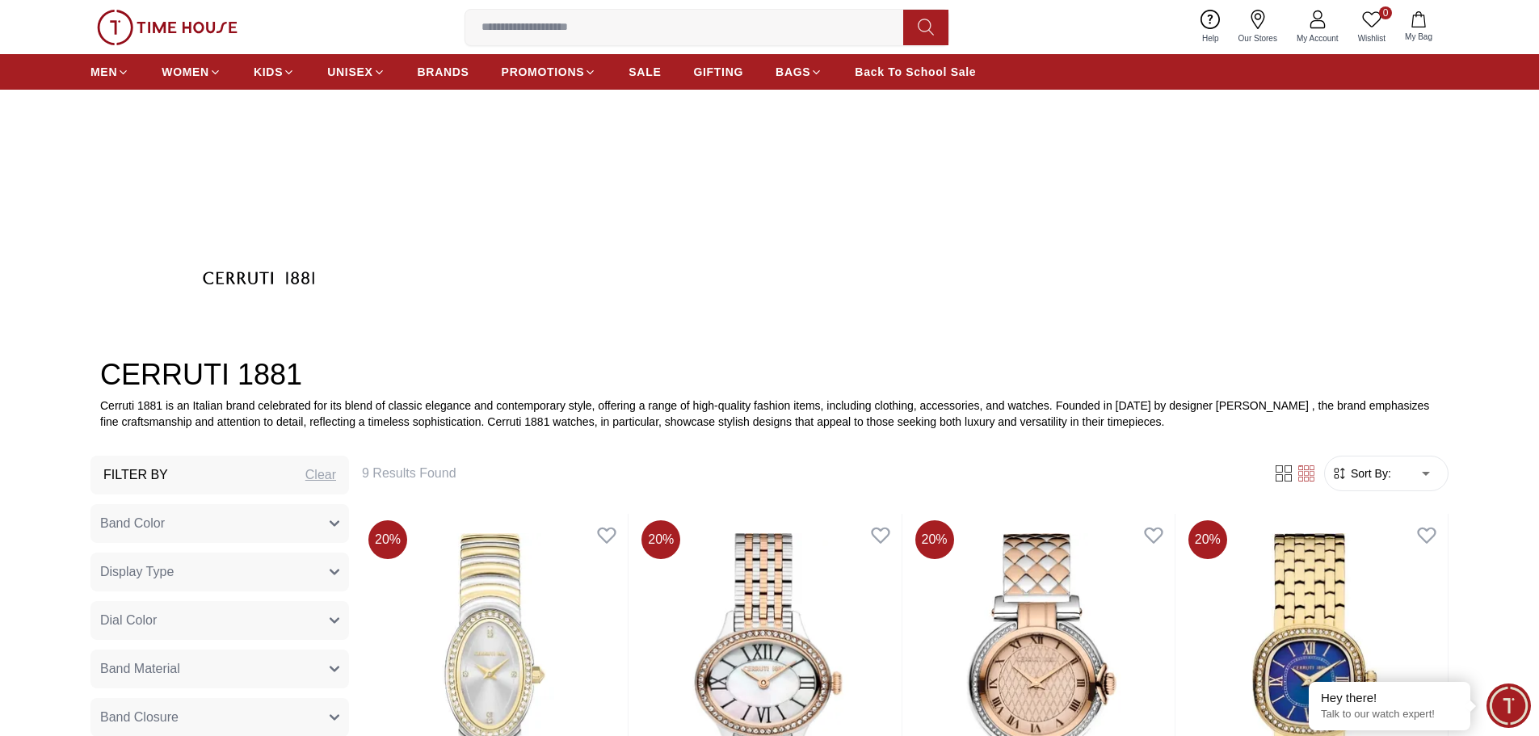
scroll to position [404, 0]
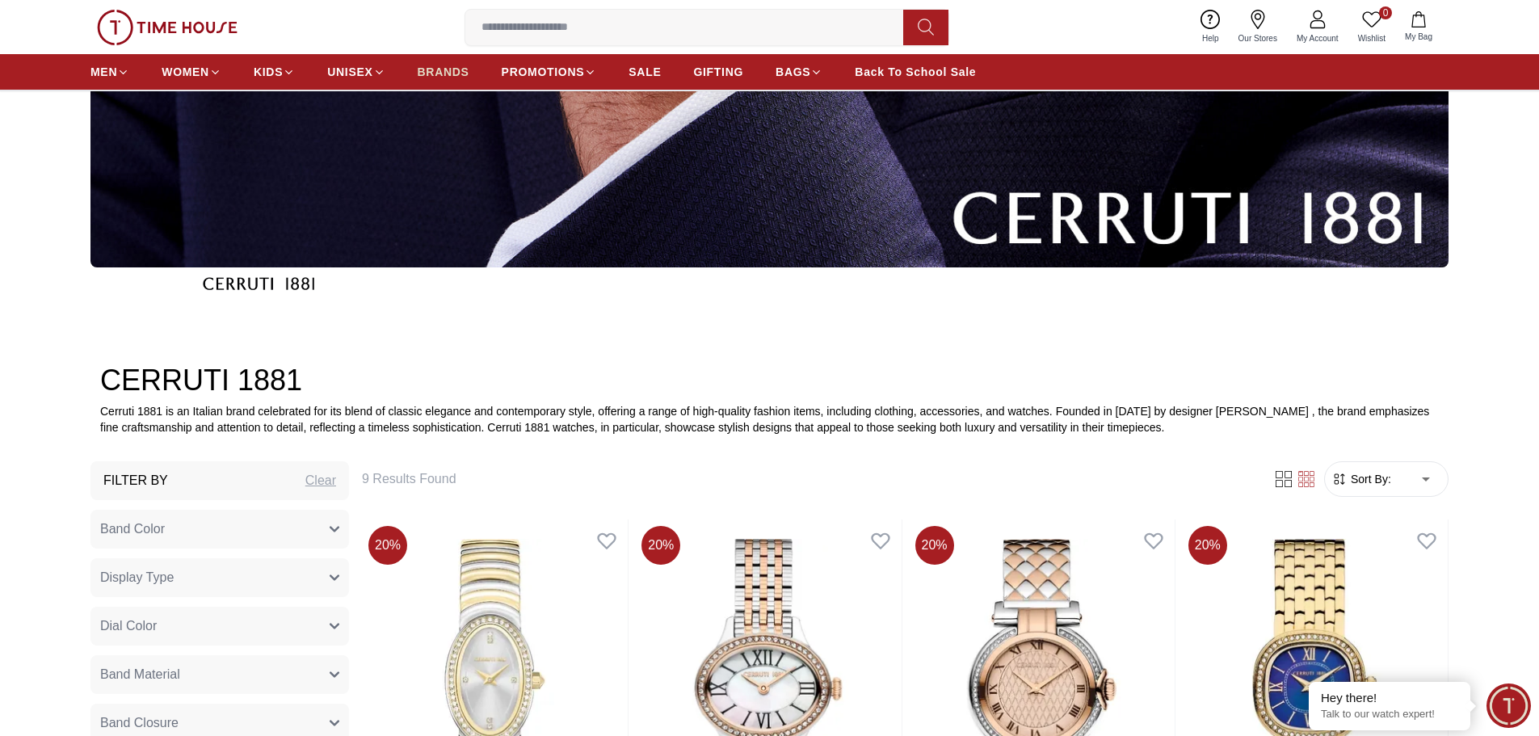
click at [444, 74] on span "BRANDS" at bounding box center [444, 72] width 52 height 16
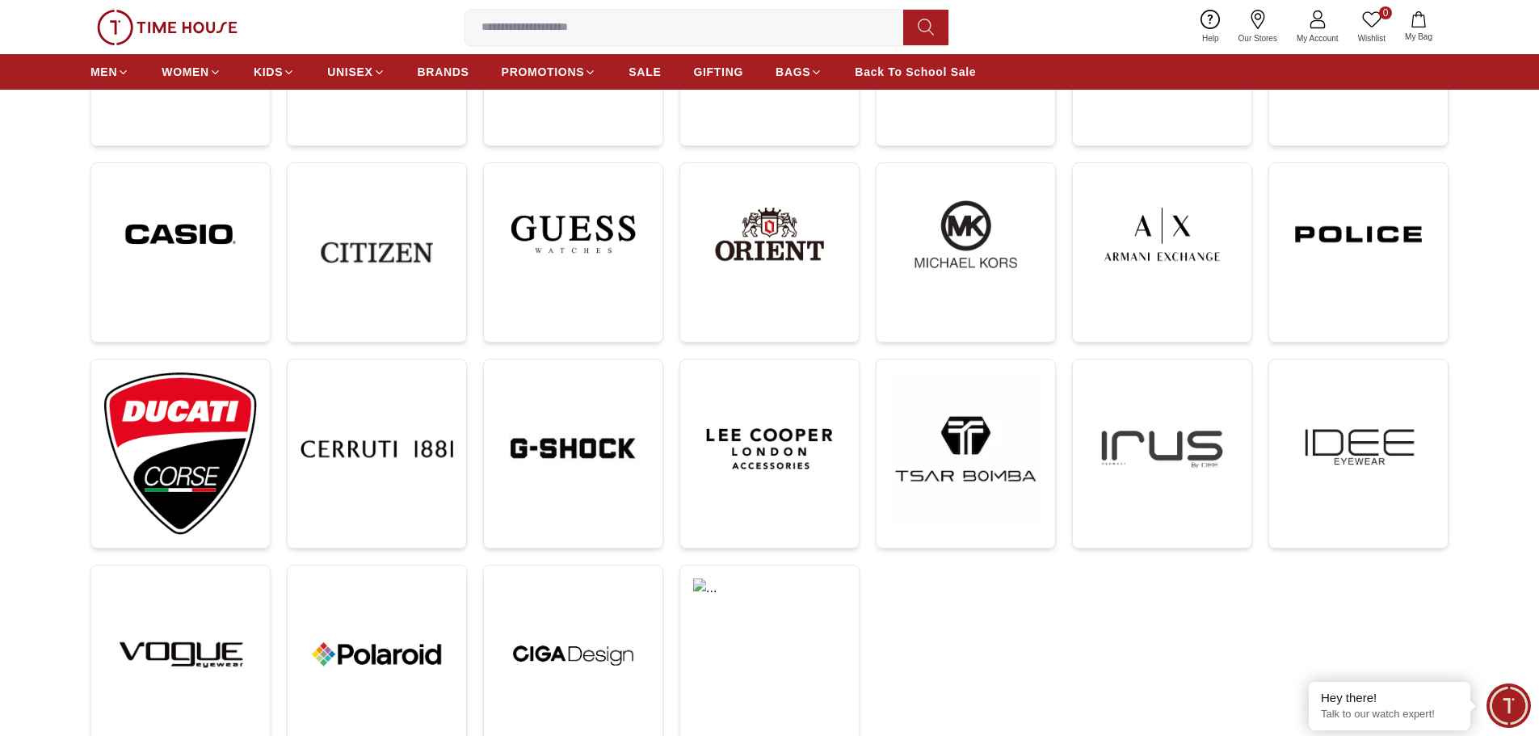
scroll to position [404, 0]
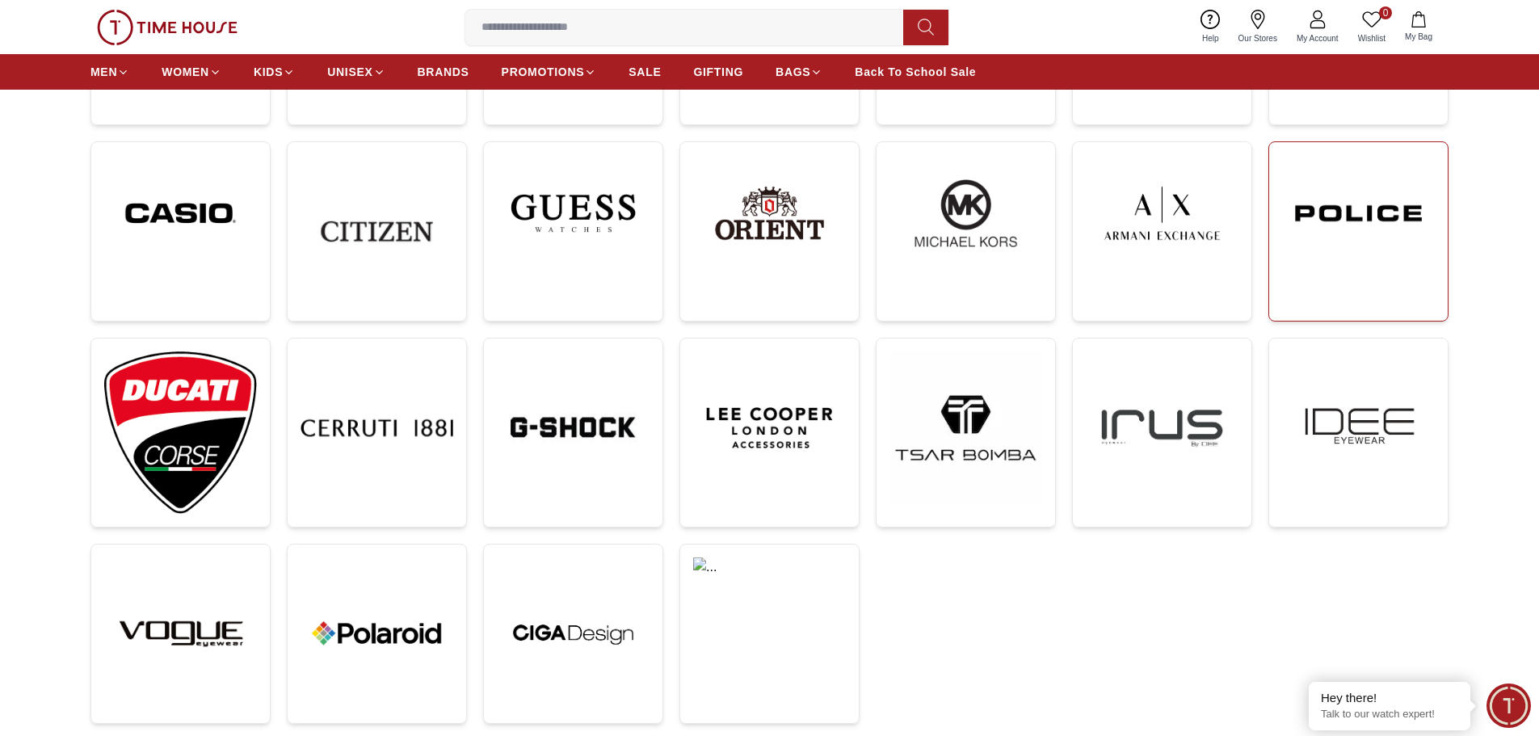
click at [1363, 248] on img at bounding box center [1358, 213] width 153 height 116
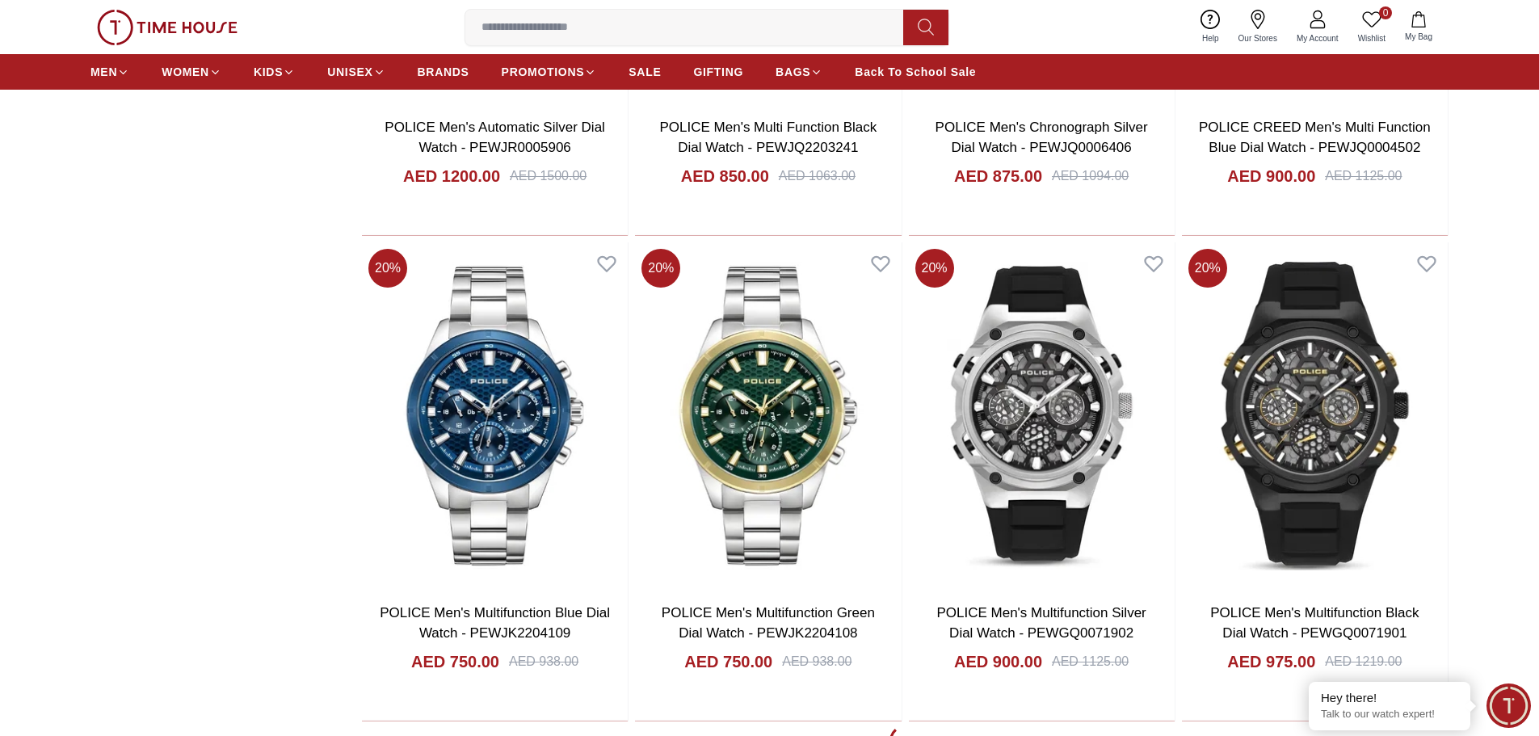
scroll to position [2747, 0]
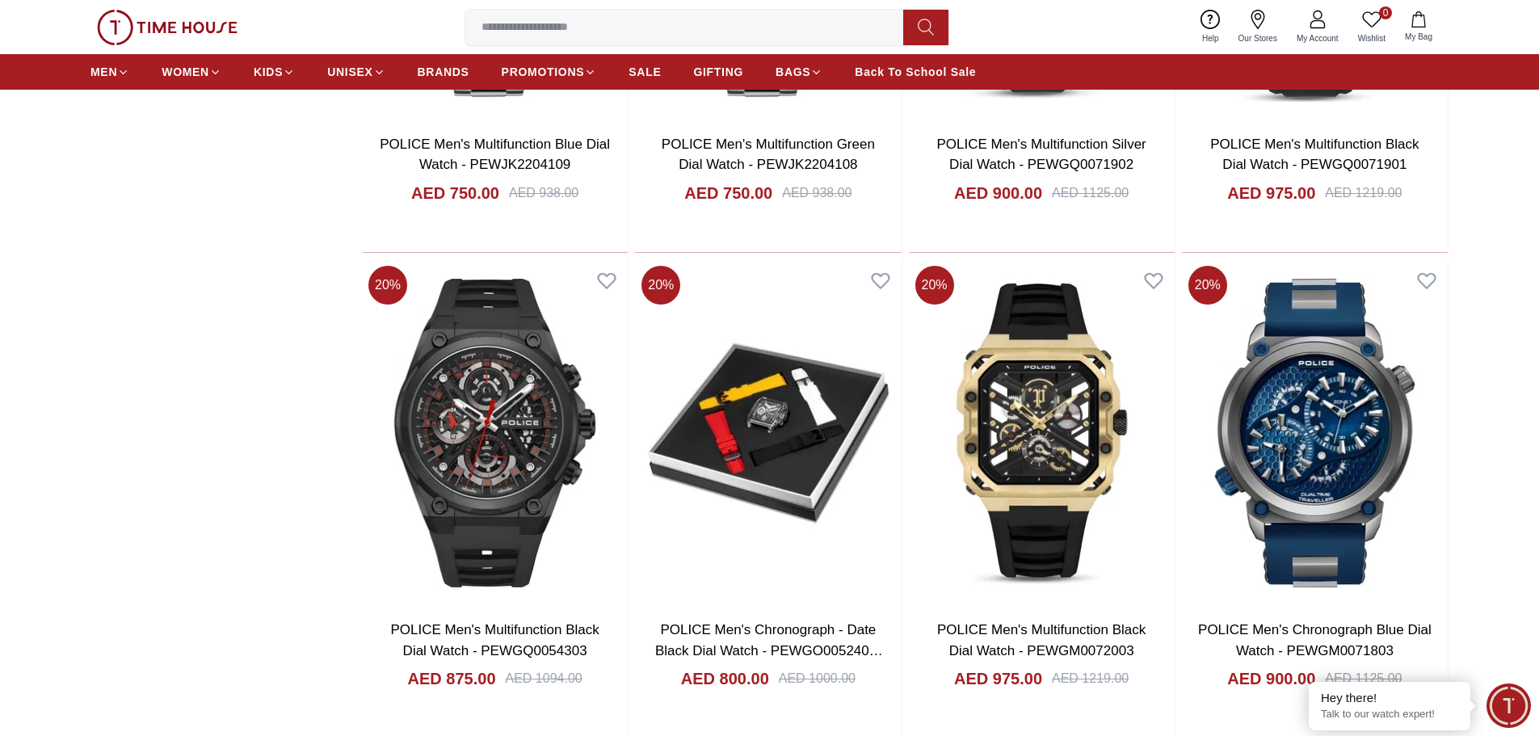
scroll to position [3231, 0]
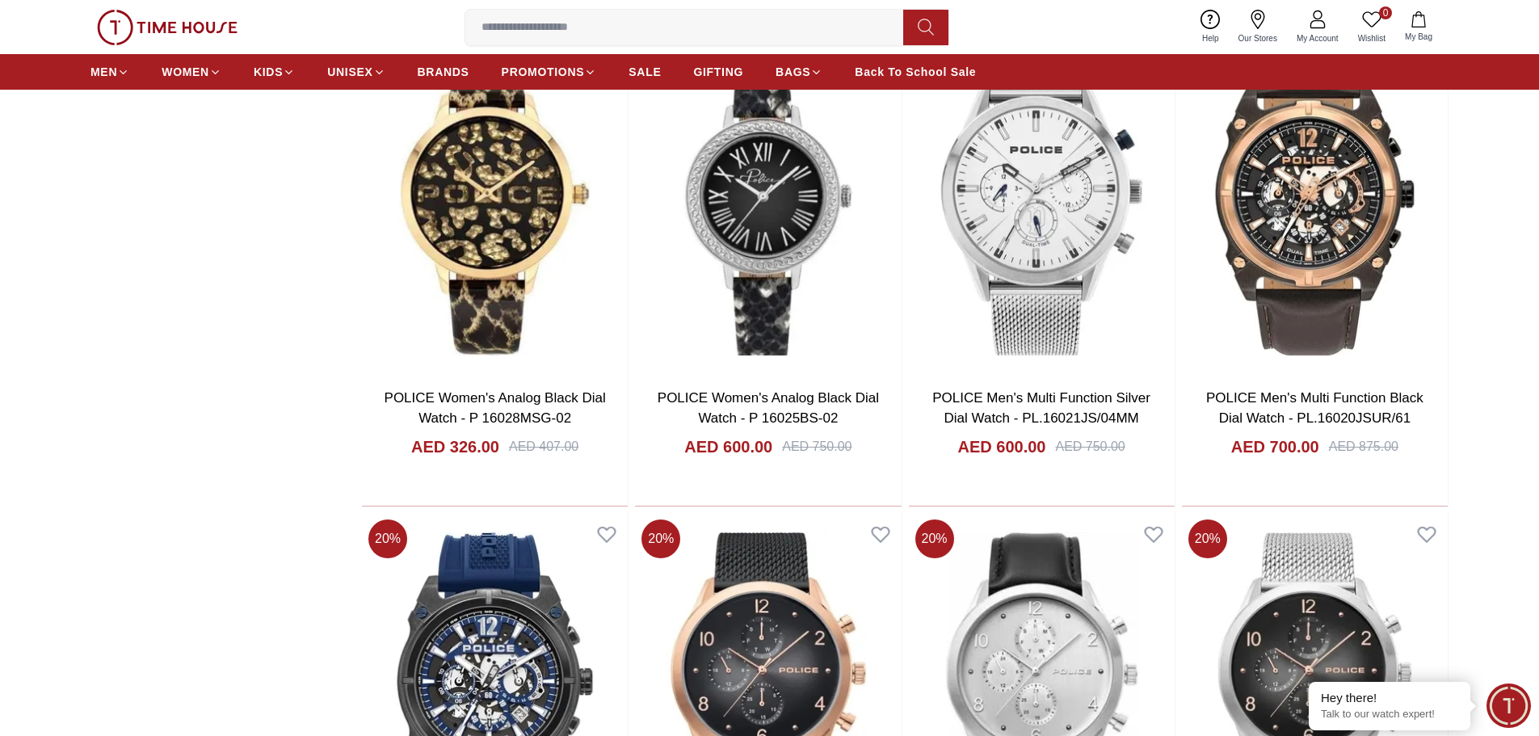
scroll to position [5816, 0]
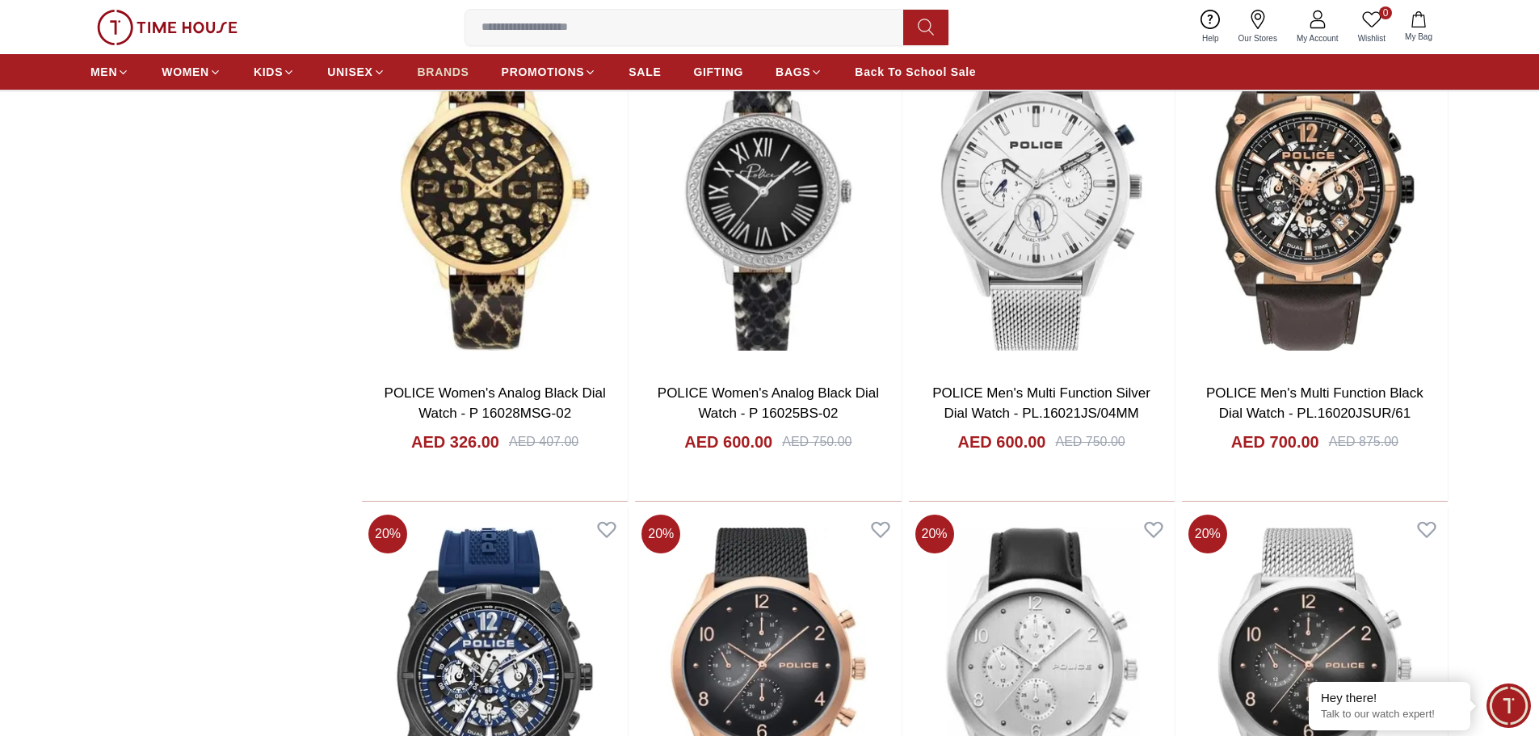
click at [451, 73] on span "BRANDS" at bounding box center [444, 72] width 52 height 16
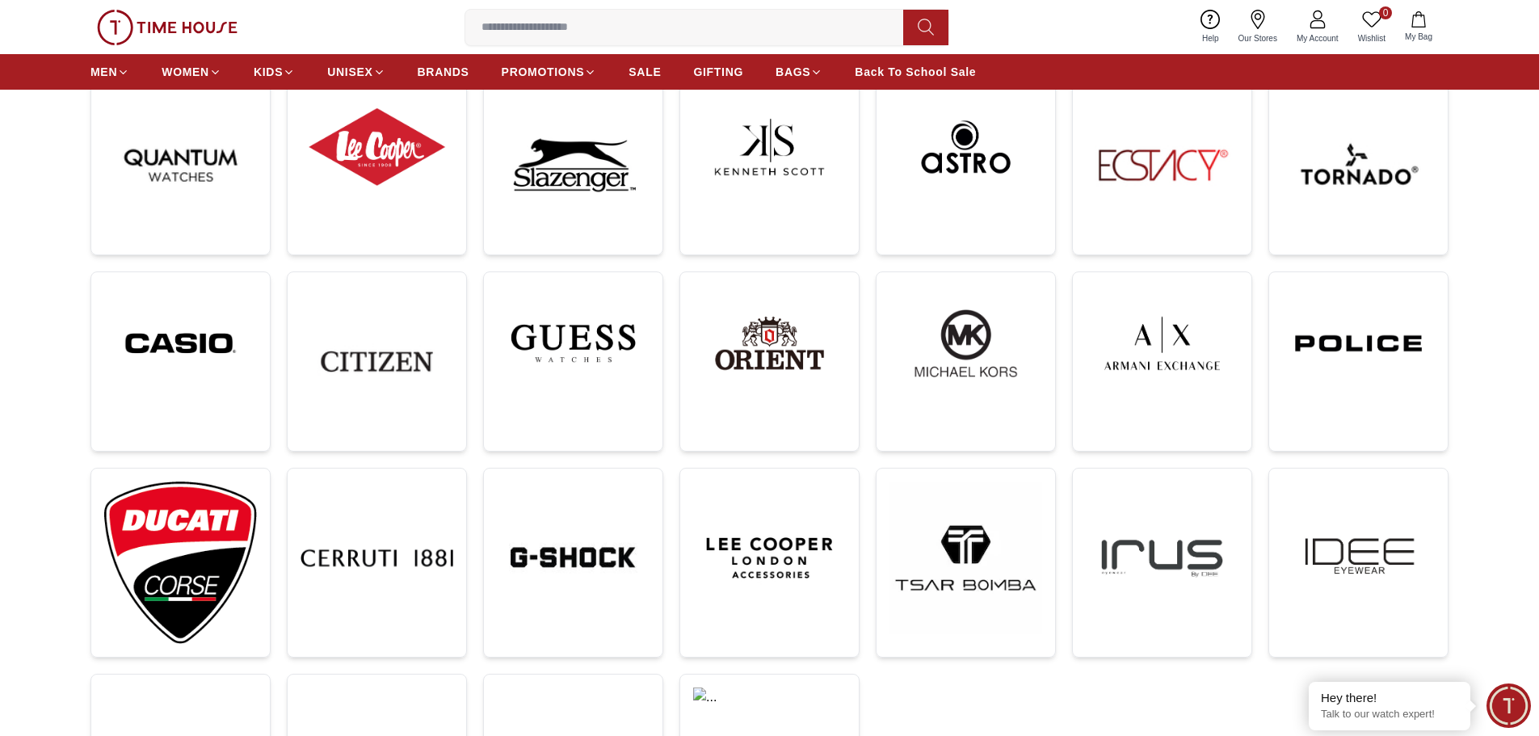
scroll to position [323, 0]
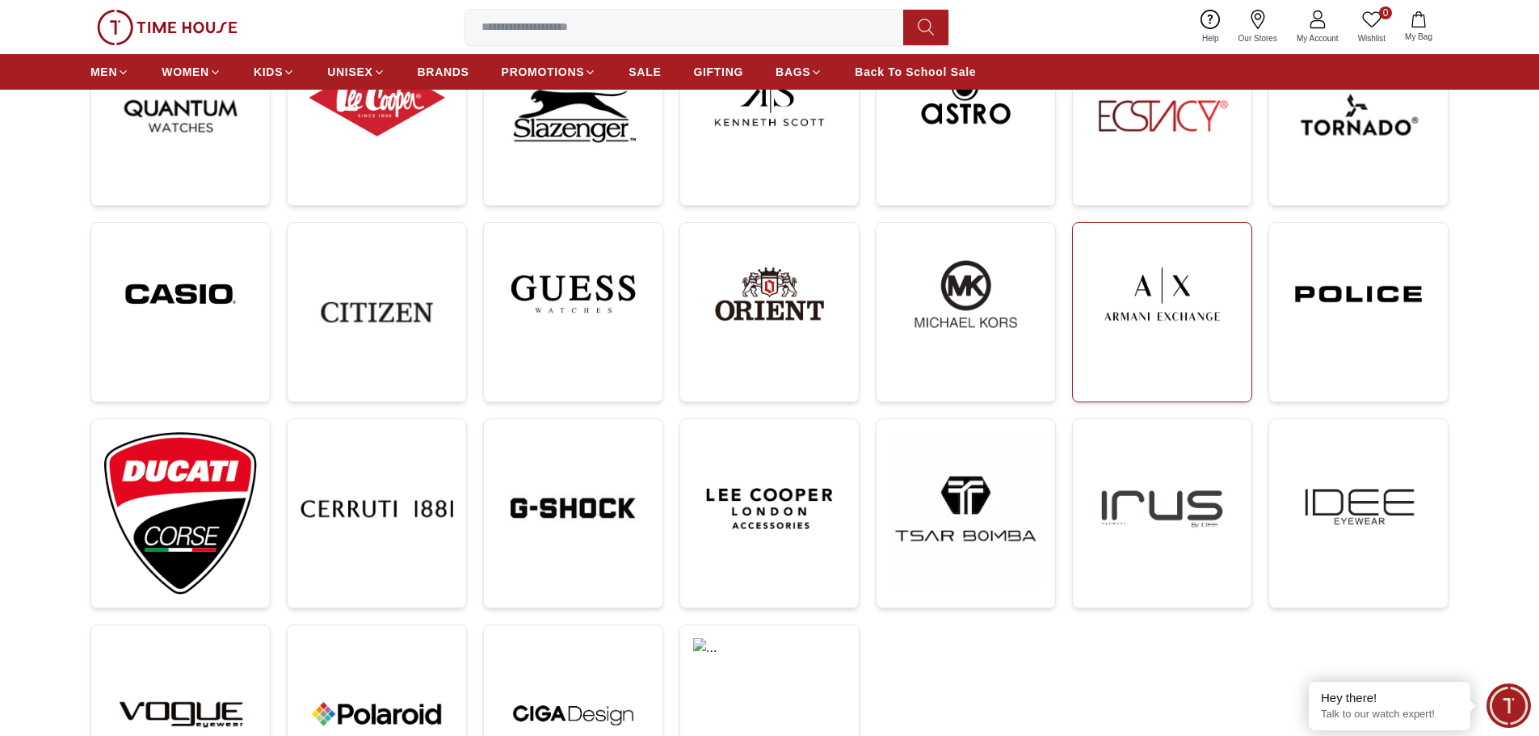
click at [1191, 337] on img at bounding box center [1162, 294] width 153 height 116
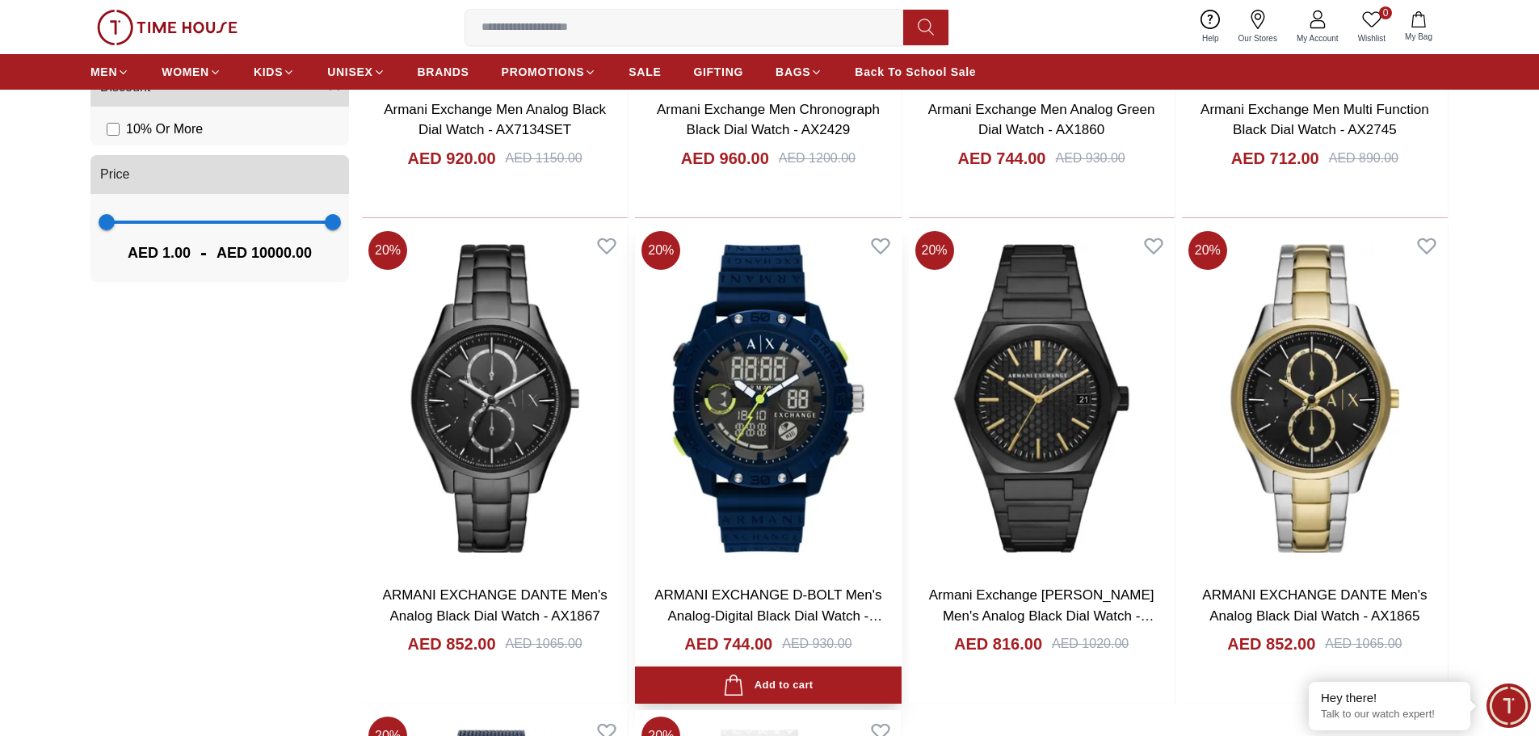
scroll to position [1535, 0]
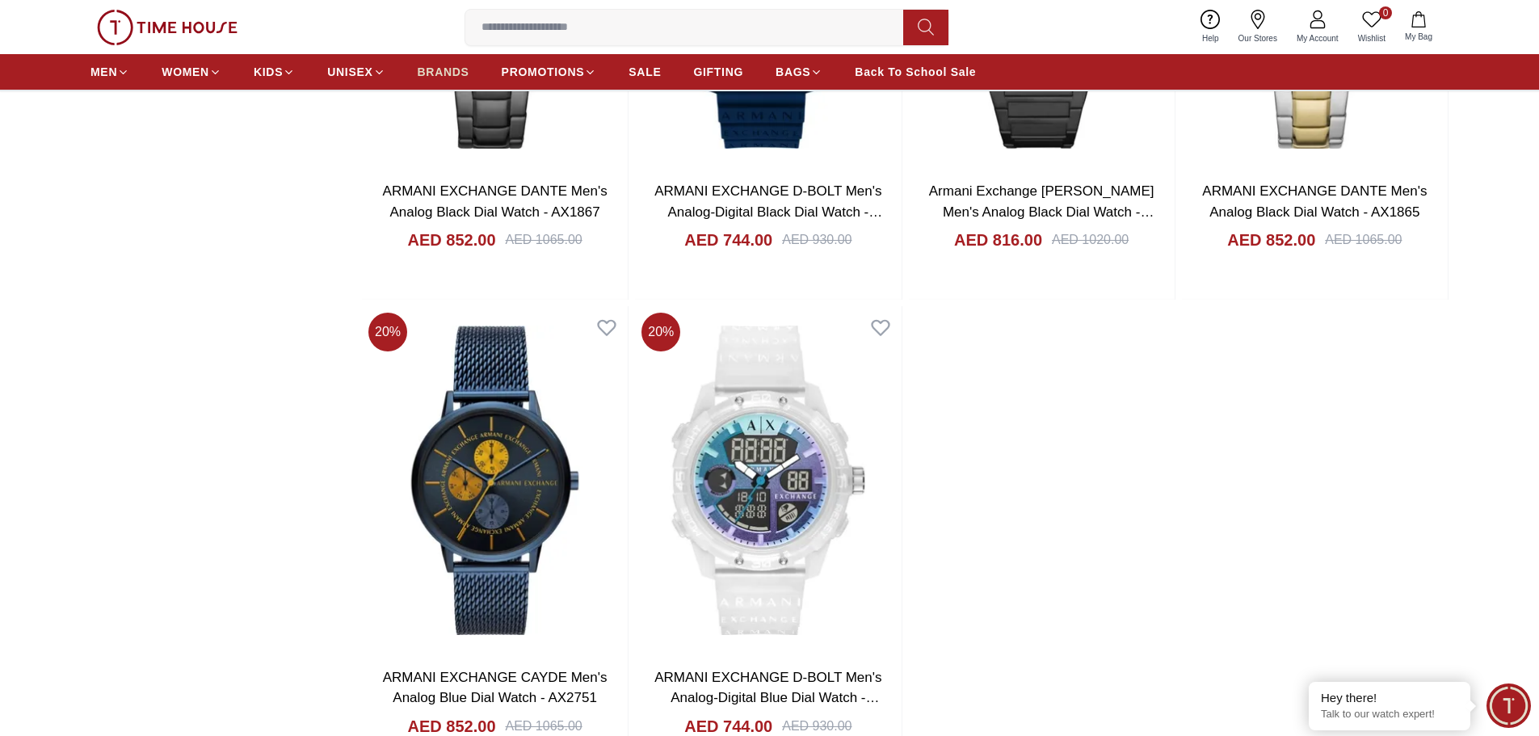
click at [442, 66] on span "BRANDS" at bounding box center [444, 72] width 52 height 16
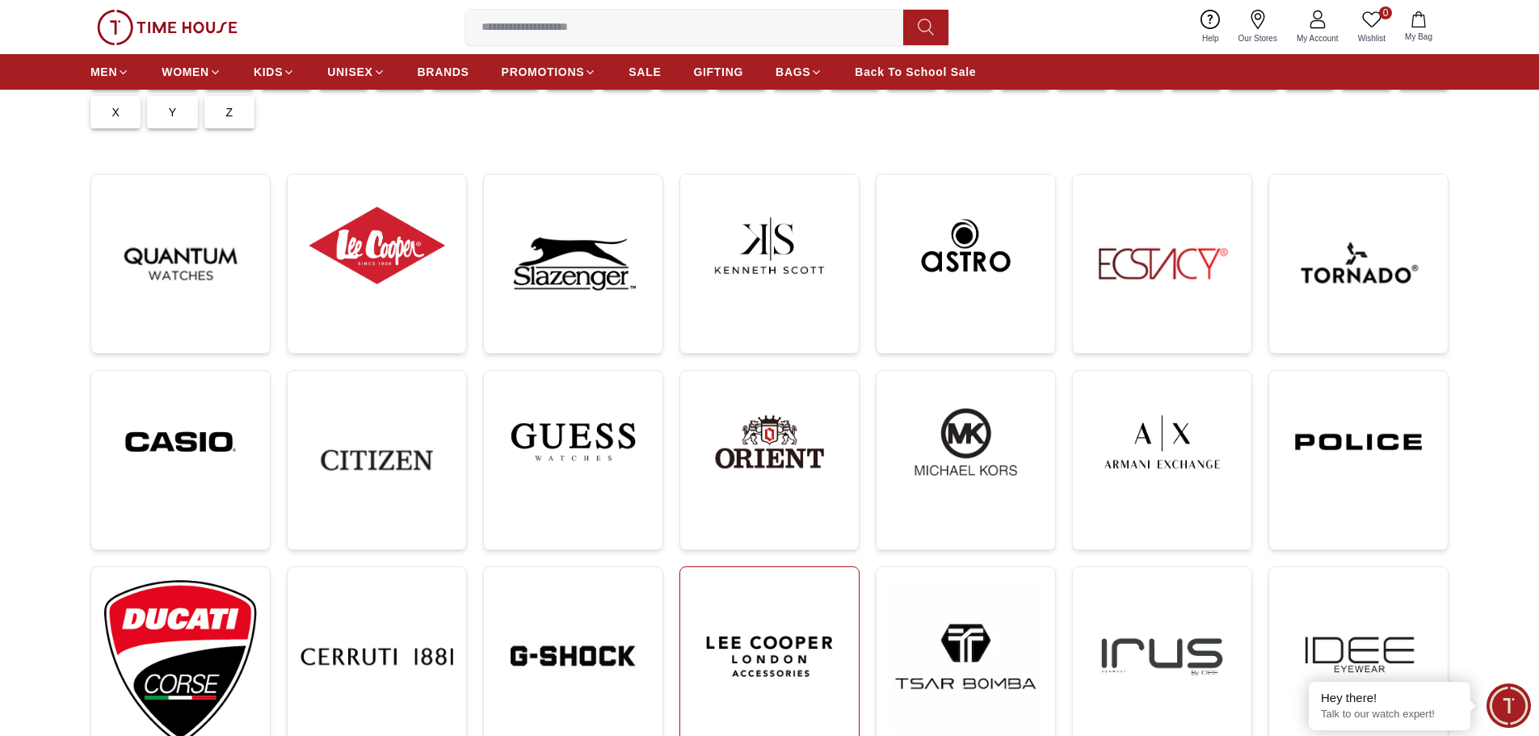
scroll to position [162, 0]
